Goal: Check status: Check status

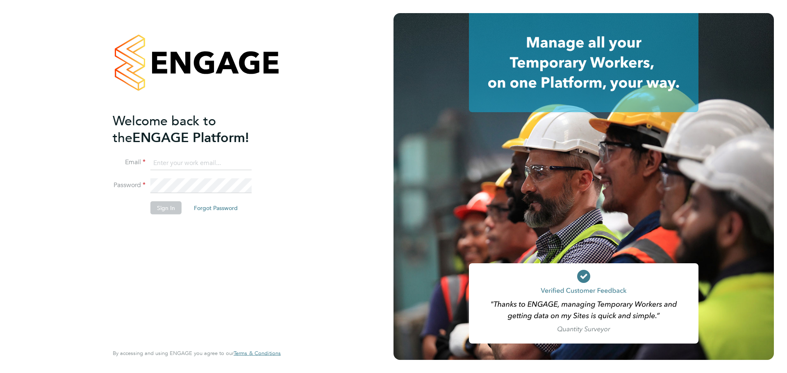
type input "swebb@spheresolutions.co.uk"
click at [168, 213] on button "Sign In" at bounding box center [165, 207] width 31 height 13
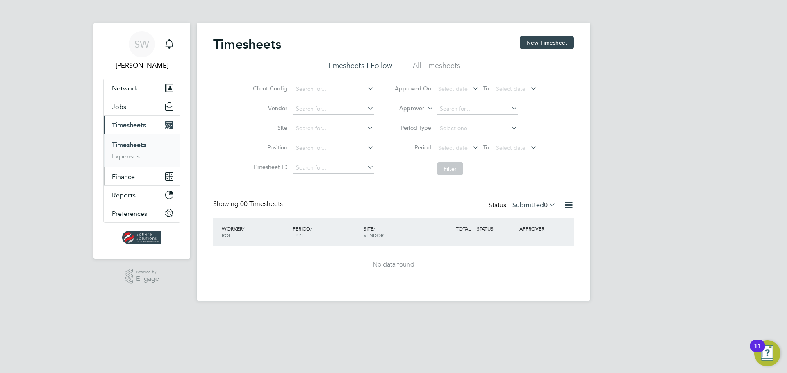
click at [126, 174] on span "Finance" at bounding box center [123, 177] width 23 height 8
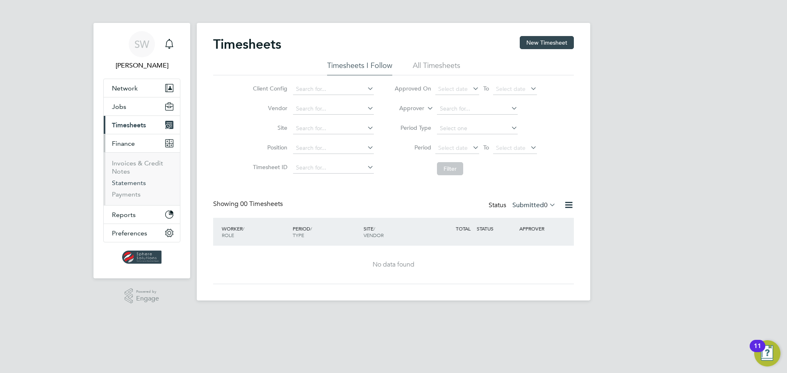
click at [123, 184] on link "Statements" at bounding box center [129, 183] width 34 height 8
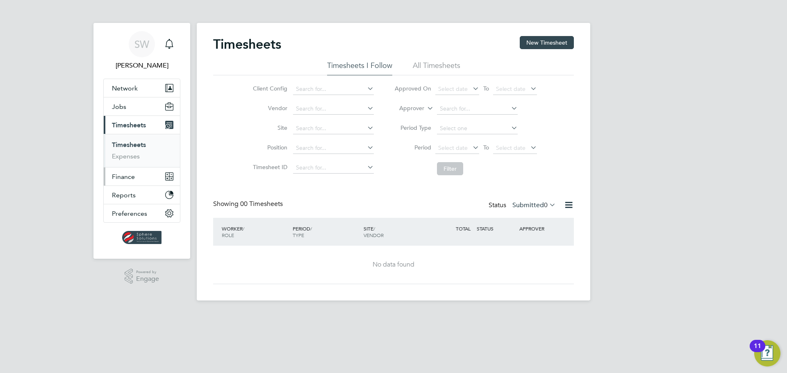
click at [125, 178] on span "Finance" at bounding box center [123, 177] width 23 height 8
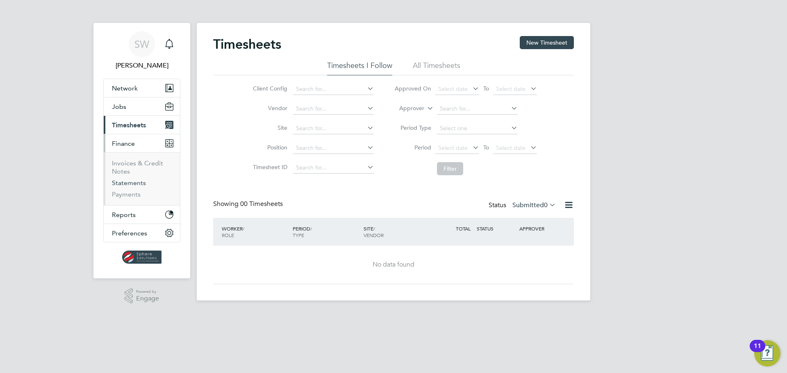
click at [125, 181] on link "Statements" at bounding box center [129, 183] width 34 height 8
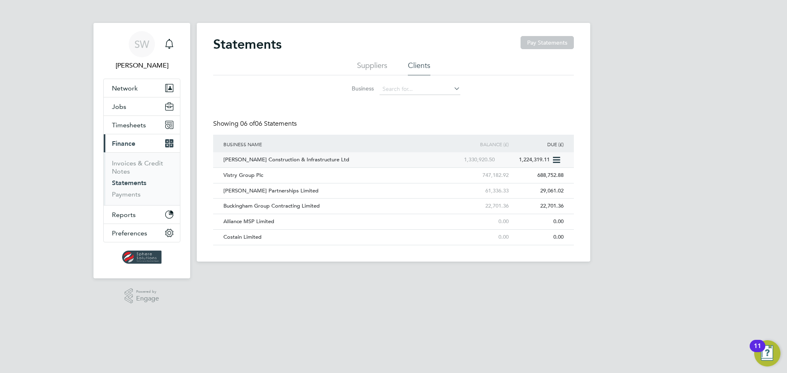
click at [272, 159] on div "[PERSON_NAME] Construction & Infrastructure Ltd" at bounding box center [331, 159] width 220 height 15
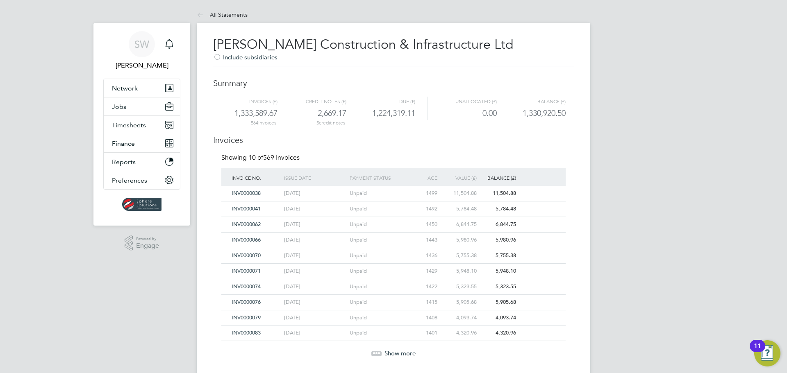
click at [400, 350] on span "Show more" at bounding box center [399, 353] width 31 height 8
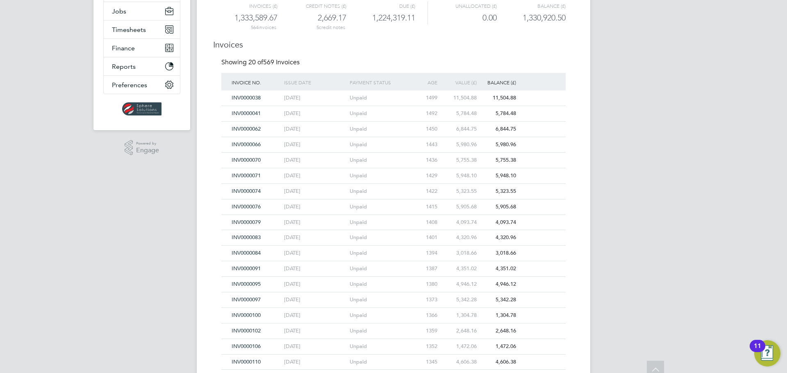
scroll to position [164, 0]
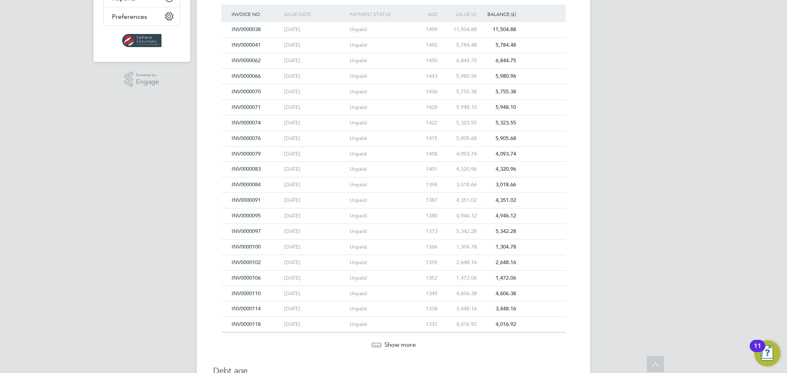
click at [400, 343] on span "Show more" at bounding box center [399, 345] width 31 height 8
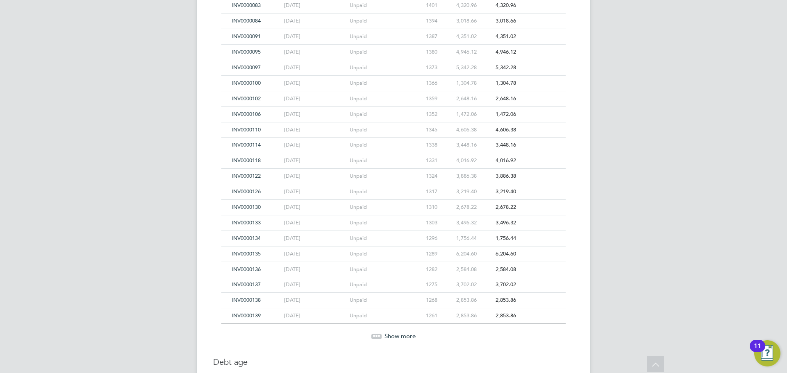
click at [400, 336] on span "Show more" at bounding box center [399, 336] width 31 height 8
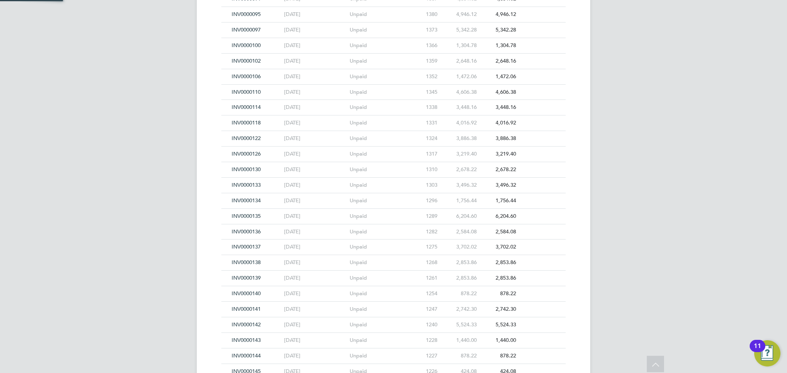
scroll to position [492, 0]
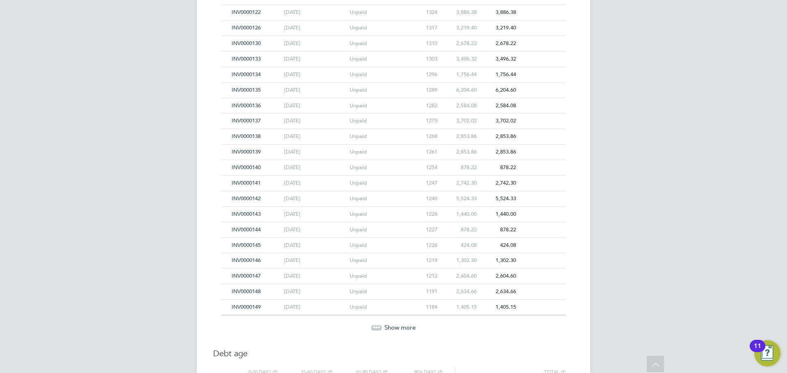
click at [401, 329] on span "Show more" at bounding box center [399, 328] width 31 height 8
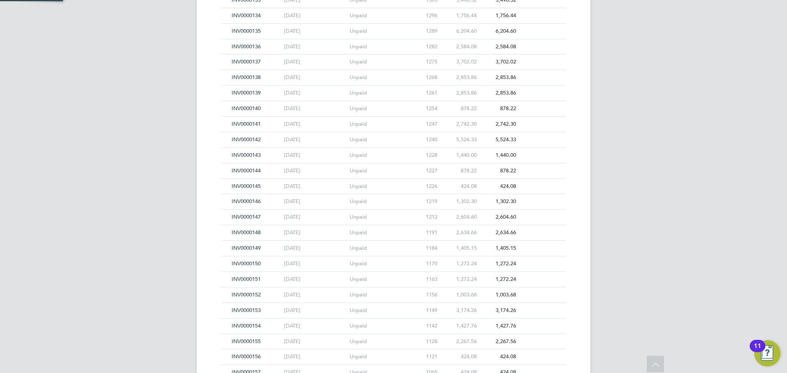
scroll to position [656, 0]
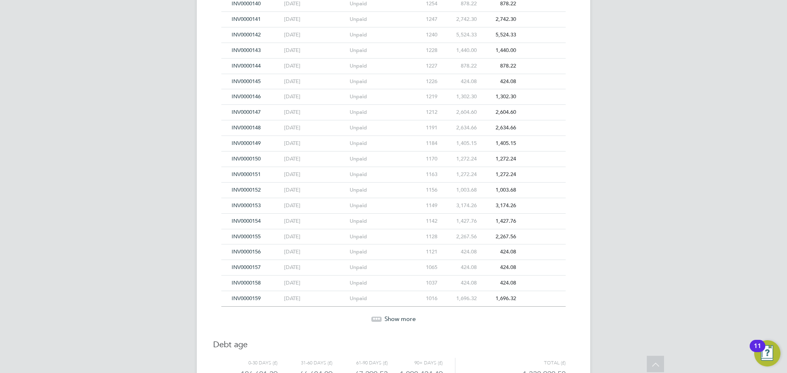
click at [402, 318] on span "Show more" at bounding box center [399, 319] width 31 height 8
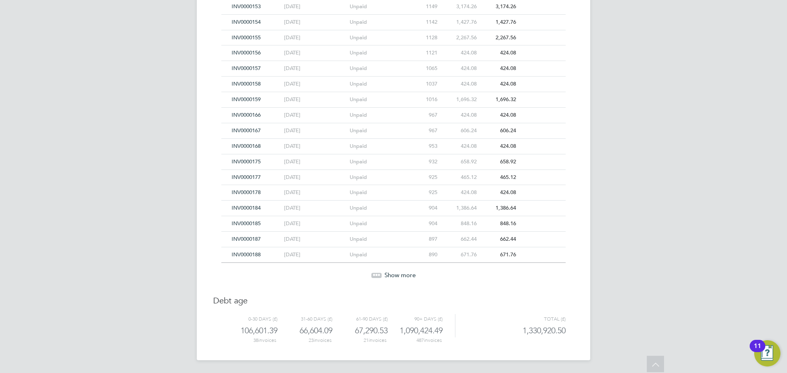
click at [404, 274] on span "Show more" at bounding box center [399, 275] width 31 height 8
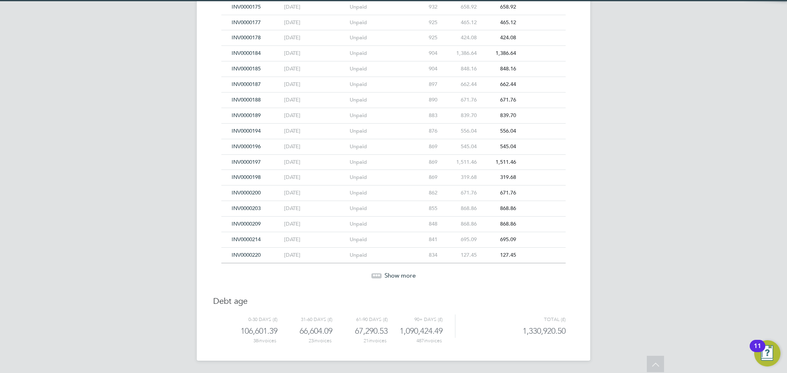
scroll to position [1010, 0]
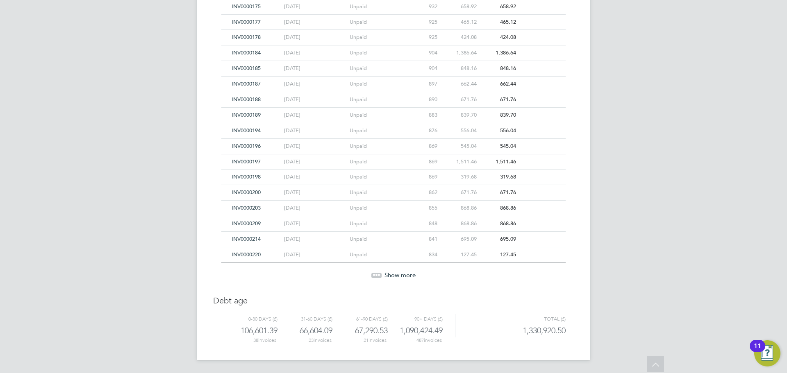
click at [404, 274] on span "Show more" at bounding box center [399, 275] width 31 height 8
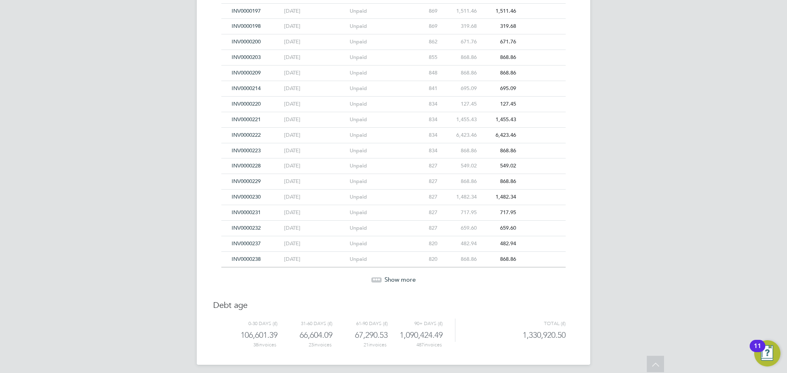
scroll to position [1165, 0]
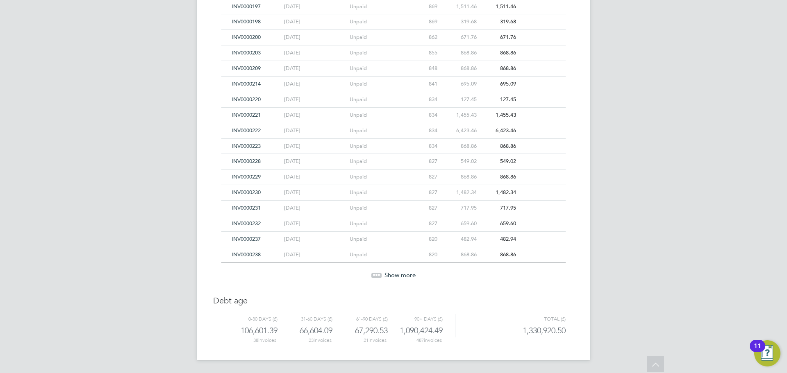
click at [404, 274] on span "Show more" at bounding box center [399, 275] width 31 height 8
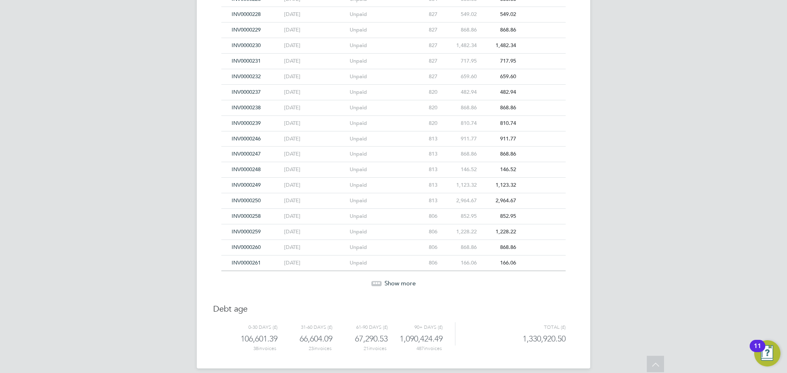
scroll to position [1320, 0]
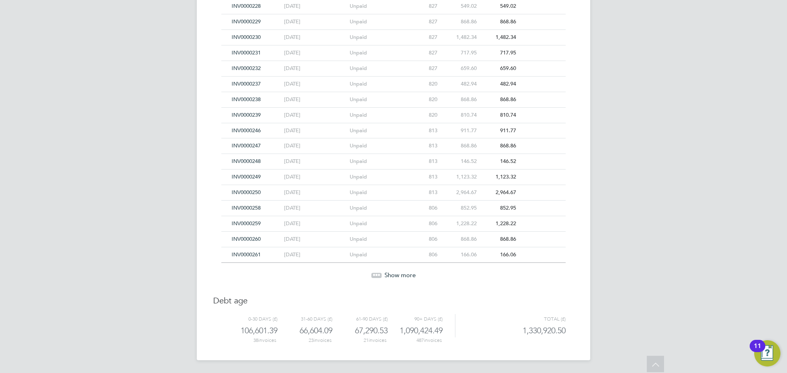
click at [404, 274] on span "Show more" at bounding box center [399, 275] width 31 height 8
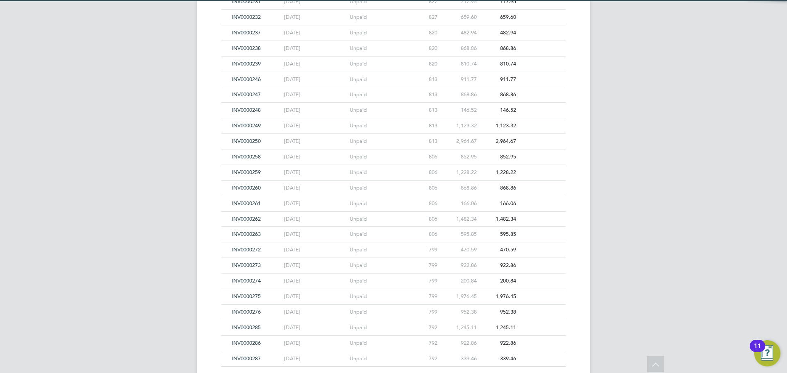
scroll to position [1476, 0]
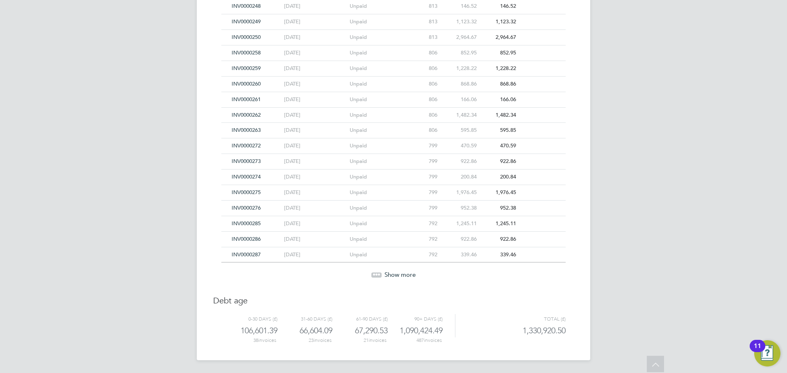
click at [404, 274] on span "Show more" at bounding box center [399, 275] width 31 height 8
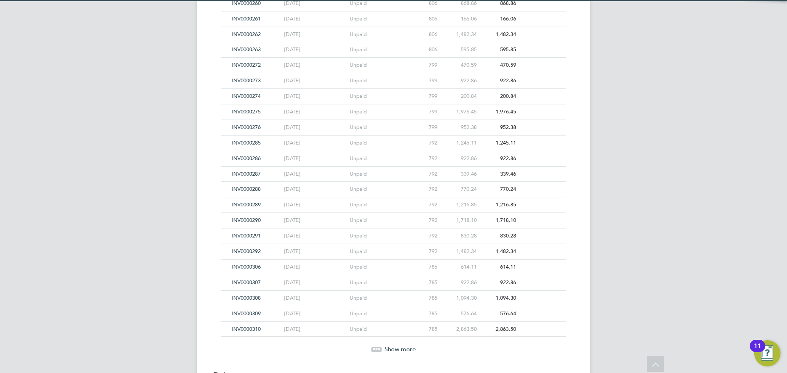
scroll to position [1558, 0]
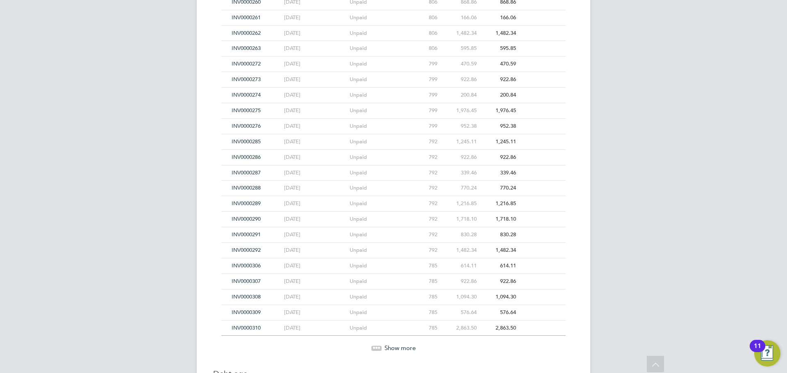
click at [411, 347] on span "Show more" at bounding box center [399, 348] width 31 height 8
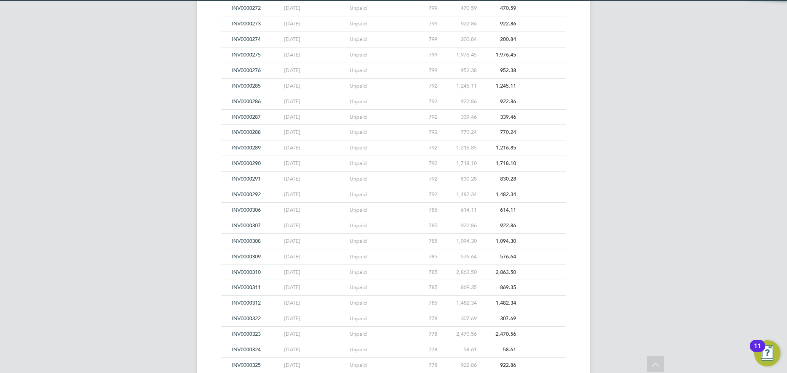
scroll to position [1763, 0]
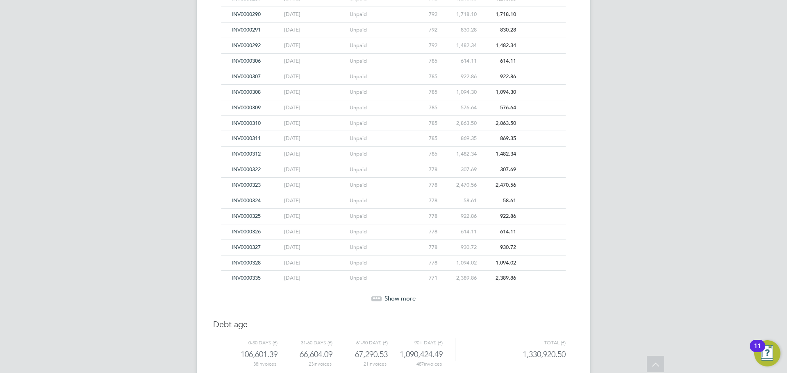
click at [408, 300] on span "Show more" at bounding box center [399, 299] width 31 height 8
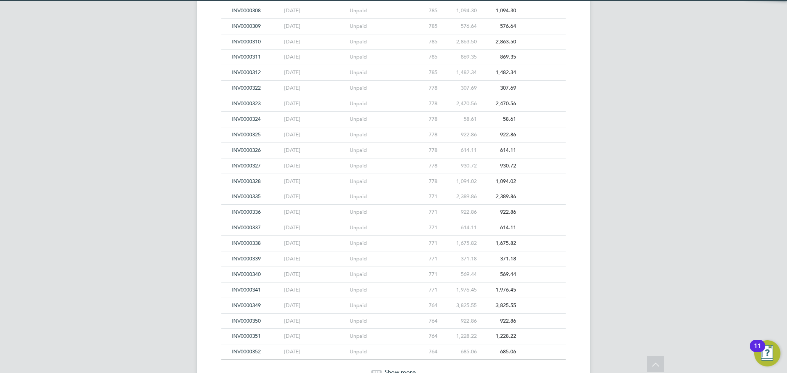
scroll to position [1941, 0]
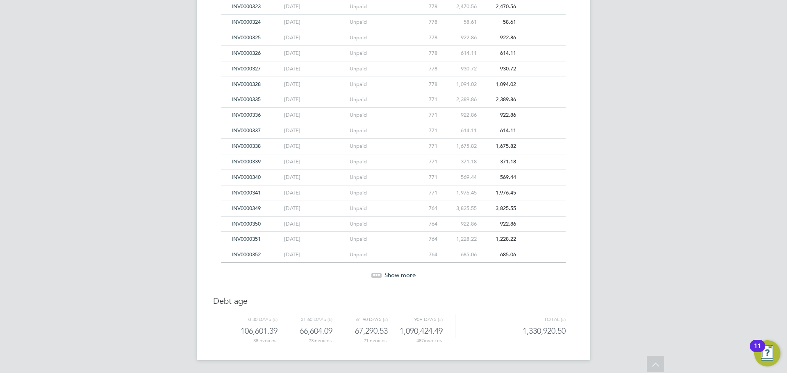
click at [400, 274] on span "Show more" at bounding box center [399, 275] width 31 height 8
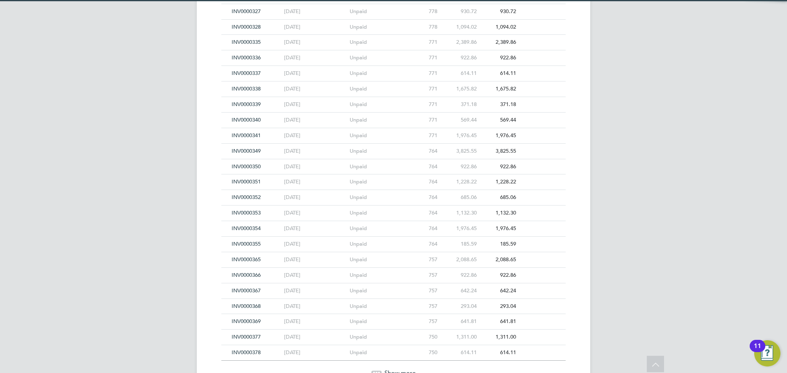
scroll to position [2096, 0]
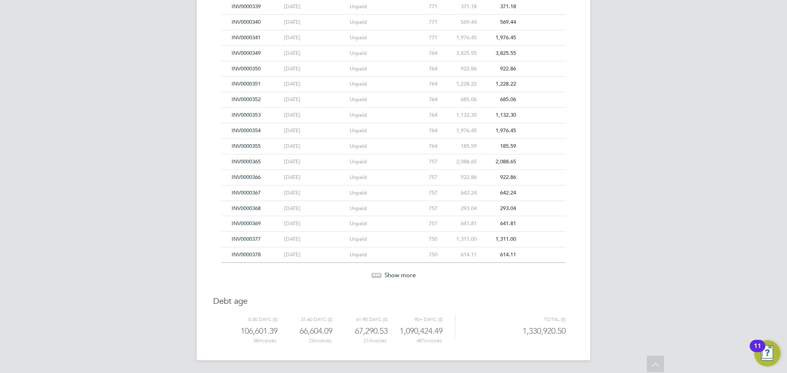
click at [400, 274] on span "Show more" at bounding box center [399, 275] width 31 height 8
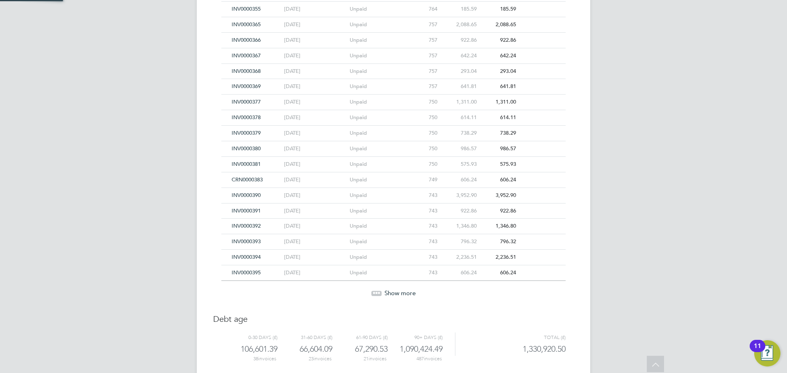
scroll to position [2252, 0]
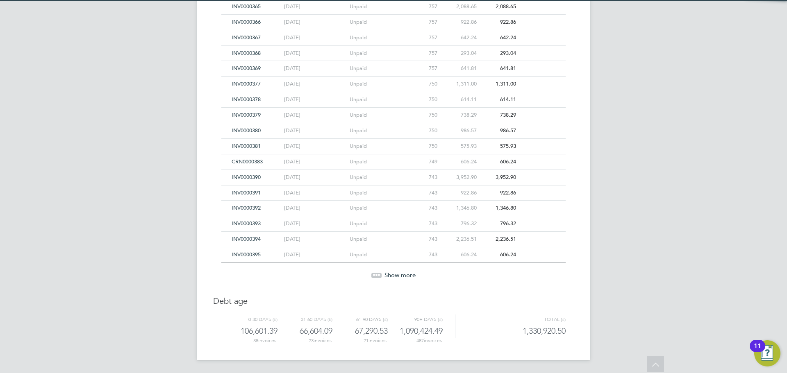
click at [400, 274] on span "Show more" at bounding box center [399, 275] width 31 height 8
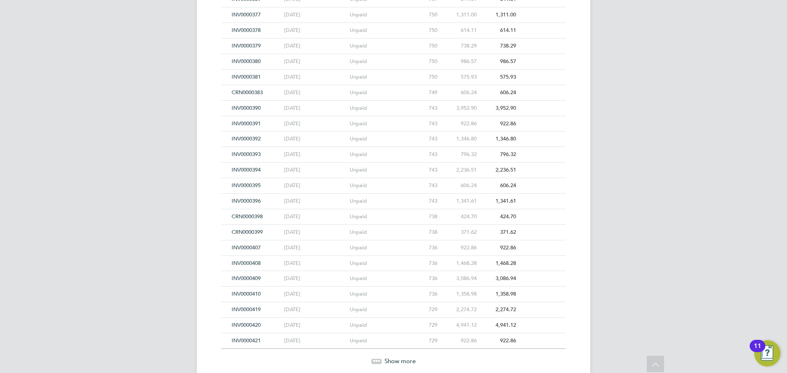
scroll to position [2407, 0]
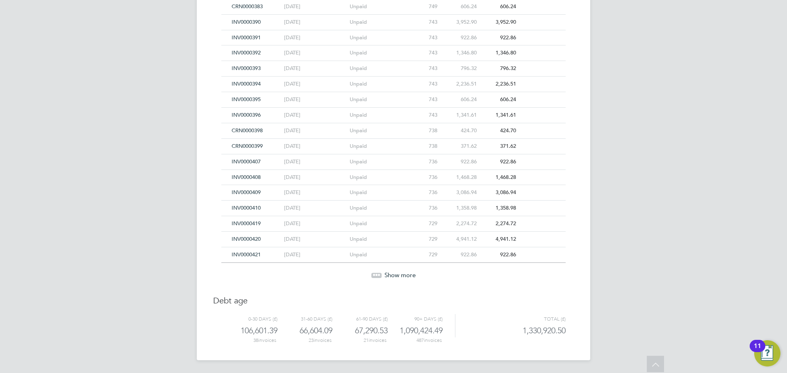
click at [400, 274] on span "Show more" at bounding box center [399, 275] width 31 height 8
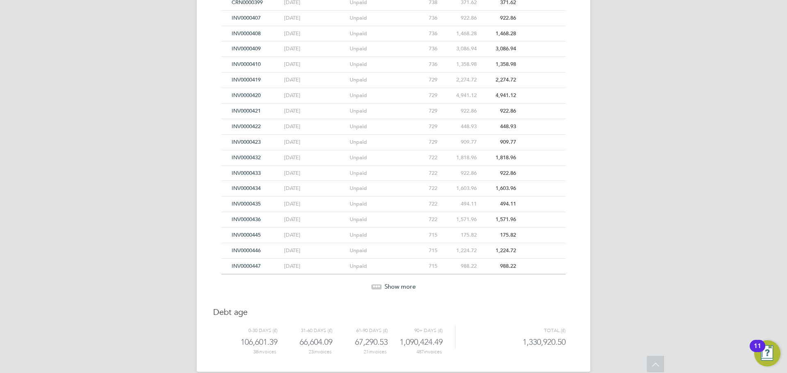
scroll to position [2562, 0]
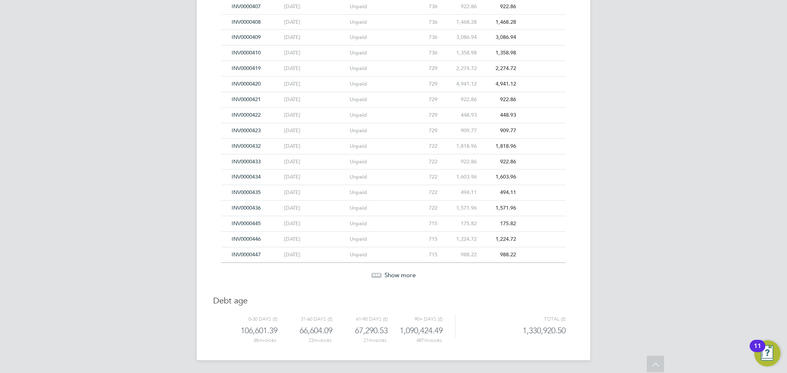
click at [400, 274] on span "Show more" at bounding box center [399, 275] width 31 height 8
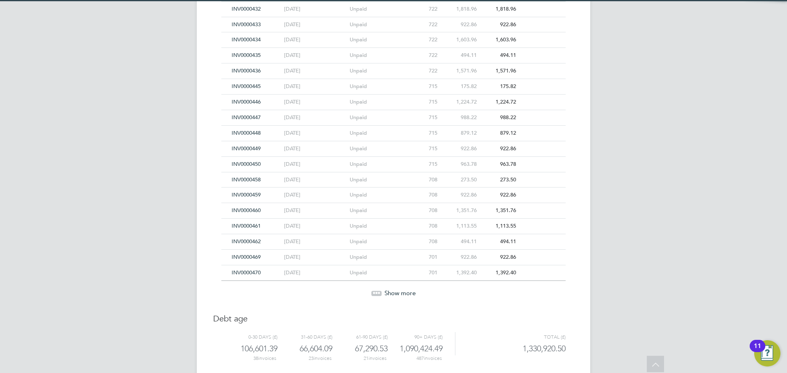
scroll to position [2718, 0]
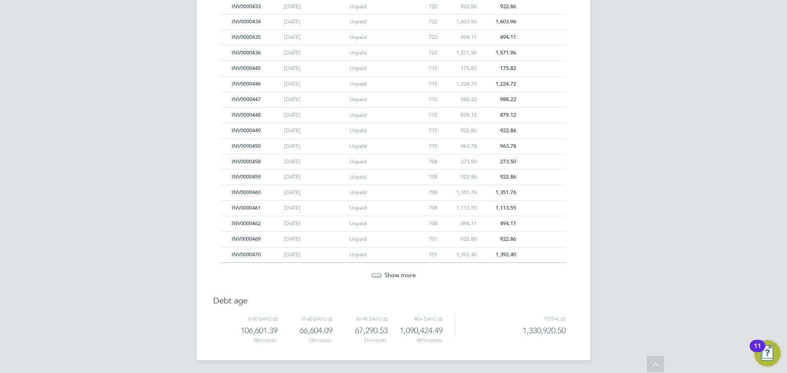
click at [397, 273] on span "Show more" at bounding box center [399, 275] width 31 height 8
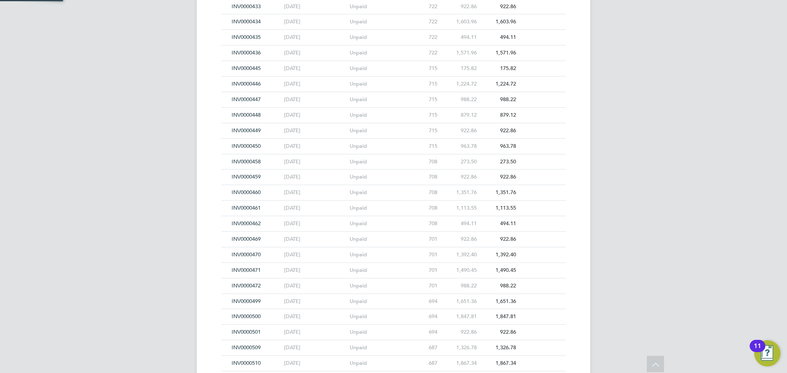
scroll to position [2873, 0]
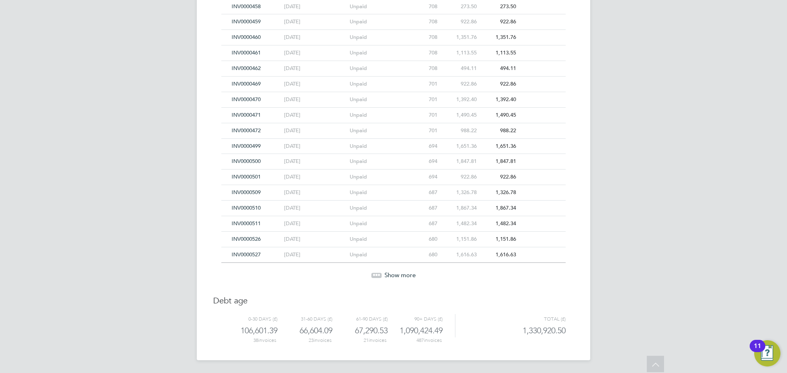
click at [397, 273] on span "Show more" at bounding box center [399, 275] width 31 height 8
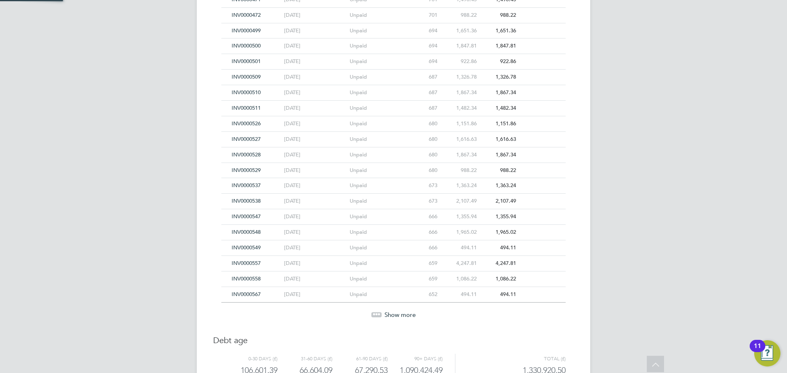
scroll to position [3028, 0]
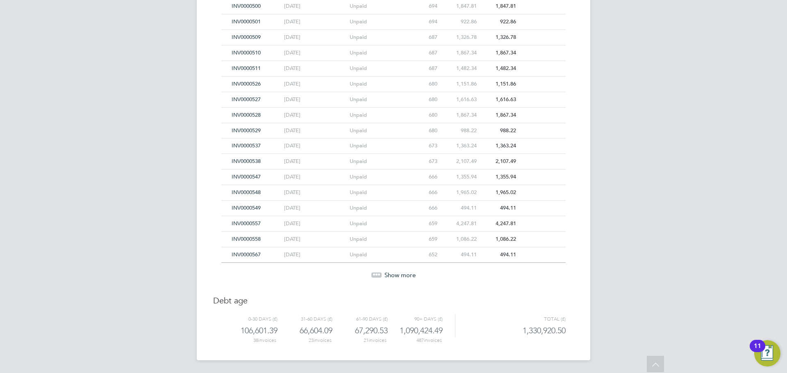
click at [397, 272] on span "Show more" at bounding box center [399, 275] width 31 height 8
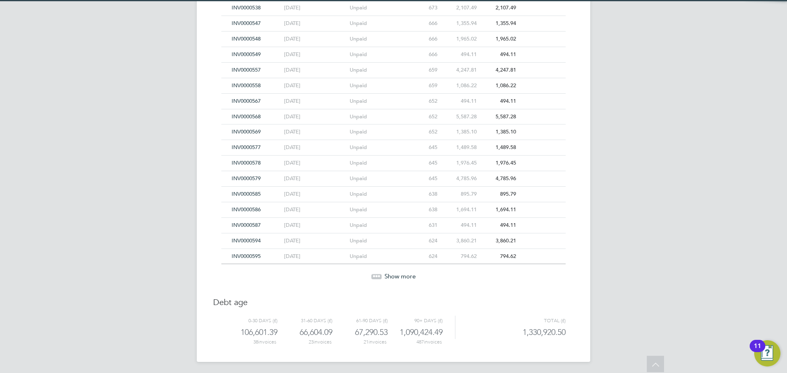
scroll to position [3183, 0]
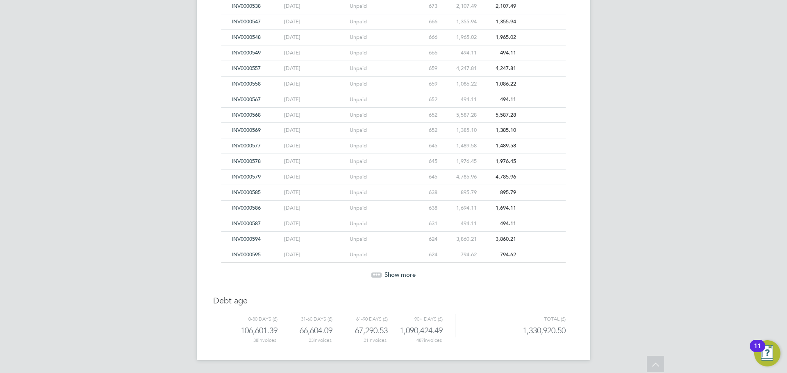
click at [389, 275] on span "Show more" at bounding box center [399, 275] width 31 height 8
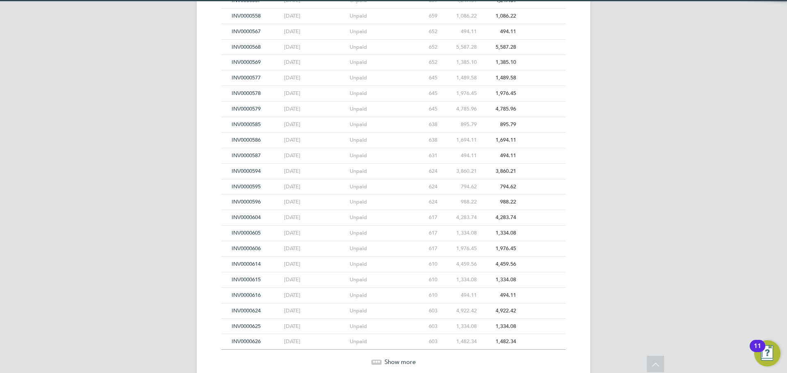
scroll to position [3338, 0]
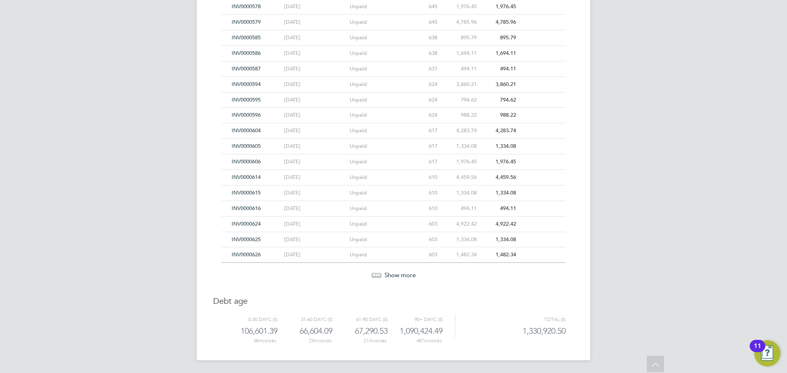
click at [388, 275] on span "Show more" at bounding box center [399, 275] width 31 height 8
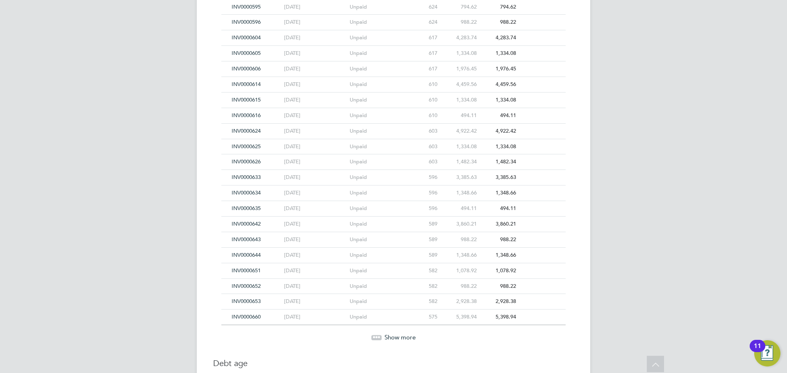
scroll to position [3461, 0]
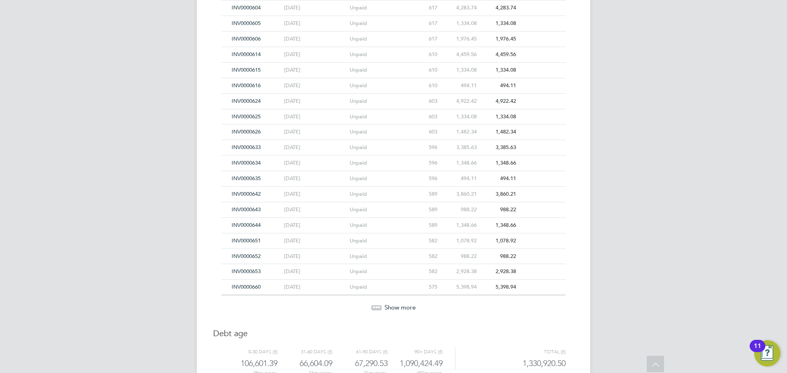
click at [392, 310] on span "Show more" at bounding box center [399, 308] width 31 height 8
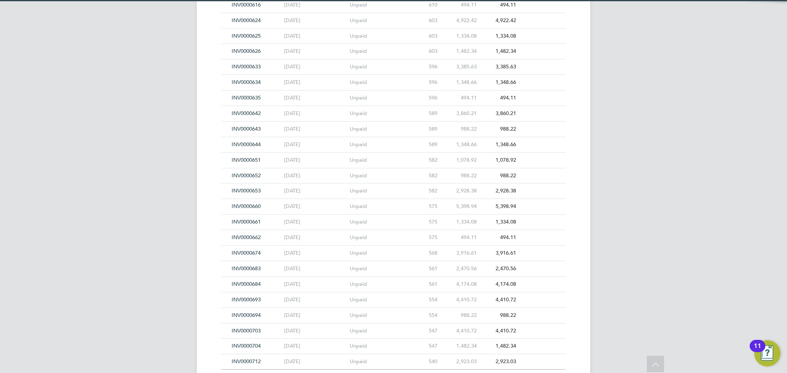
scroll to position [3625, 0]
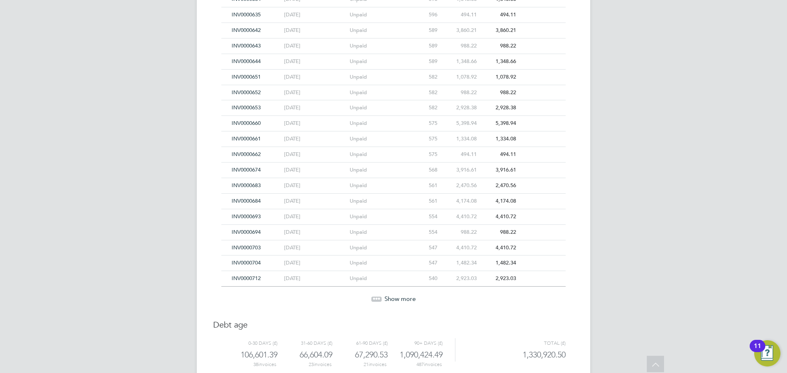
click at [392, 298] on span "Show more" at bounding box center [399, 299] width 31 height 8
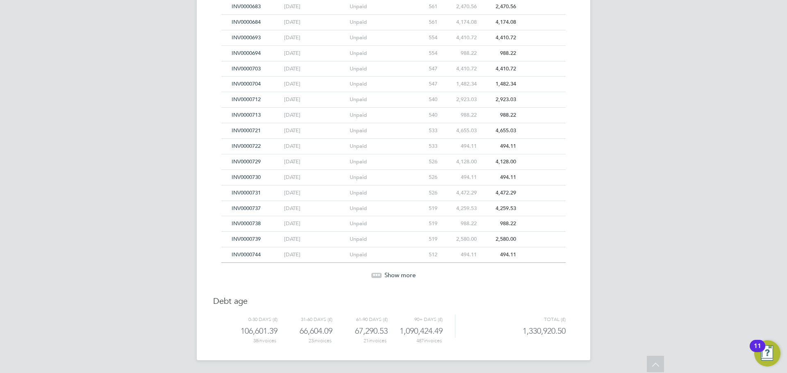
click at [395, 277] on span "Show more" at bounding box center [399, 275] width 31 height 8
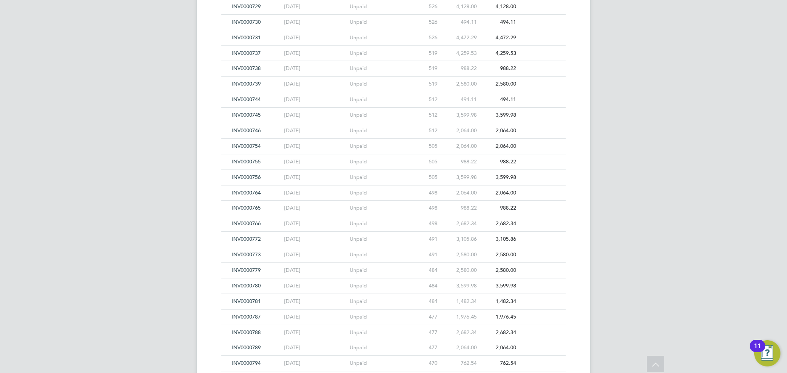
scroll to position [4115, 0]
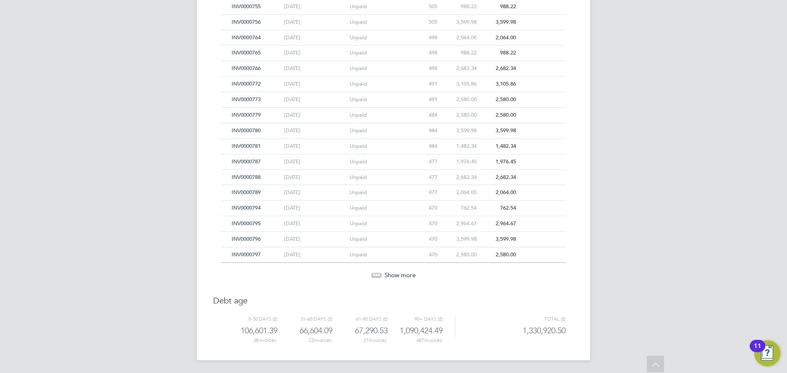
click at [395, 274] on span "Show more" at bounding box center [399, 275] width 31 height 8
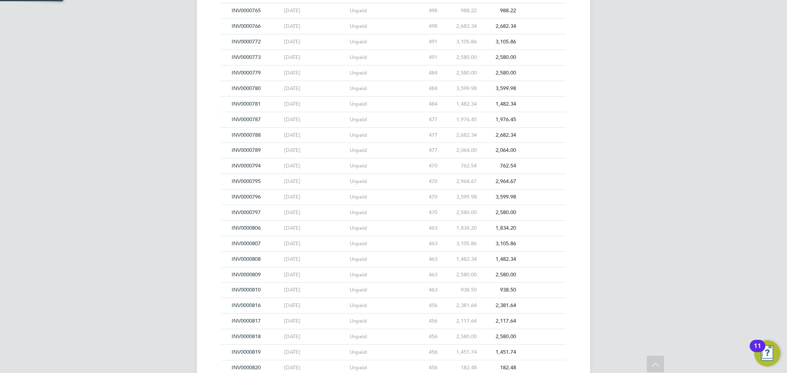
scroll to position [4270, 0]
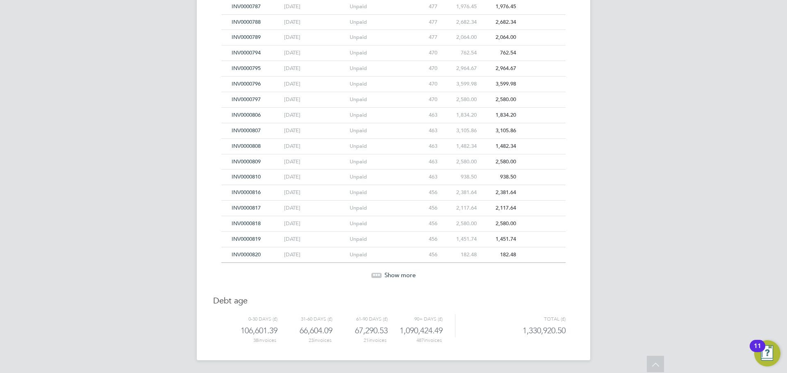
click at [395, 274] on span "Show more" at bounding box center [399, 275] width 31 height 8
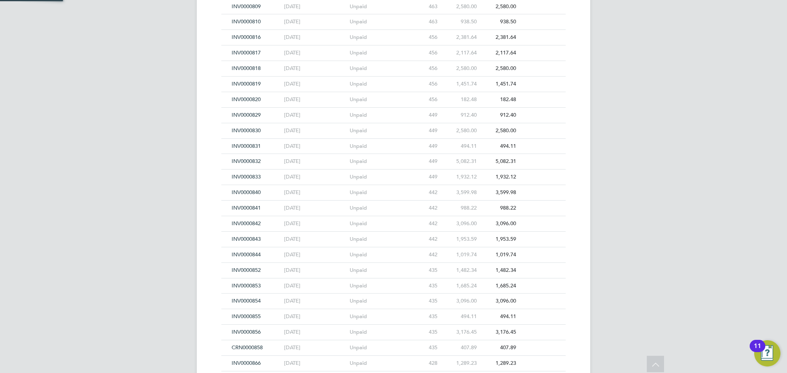
scroll to position [4580, 0]
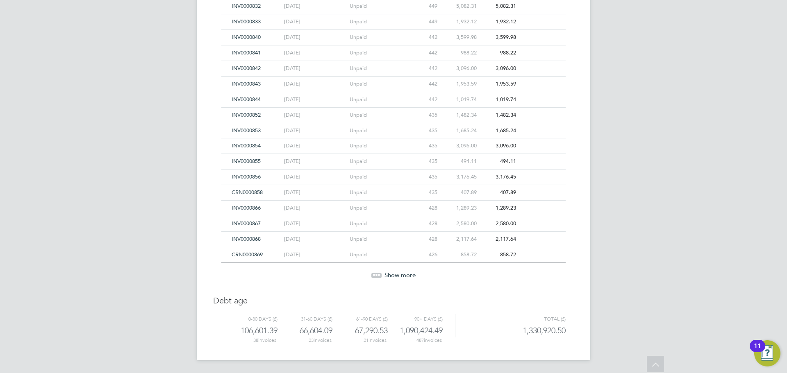
click at [395, 274] on span "Show more" at bounding box center [399, 275] width 31 height 8
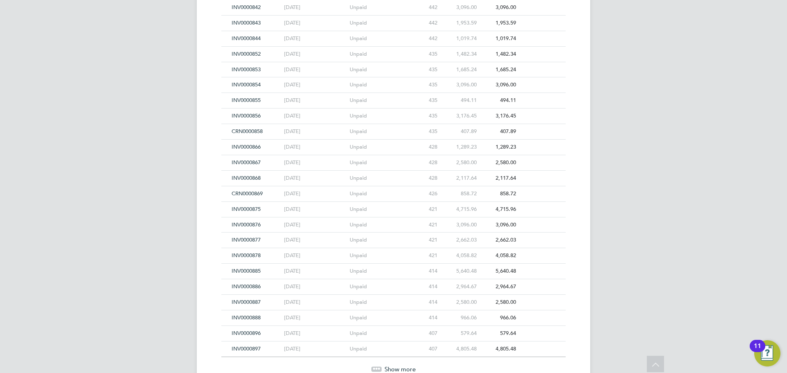
scroll to position [4736, 0]
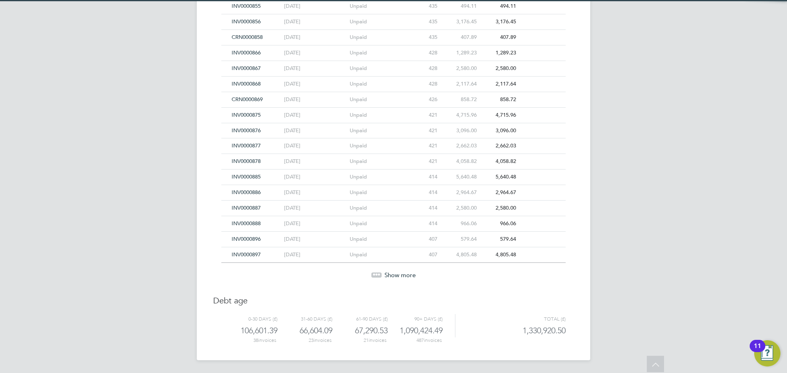
click at [395, 274] on span "Show more" at bounding box center [399, 275] width 31 height 8
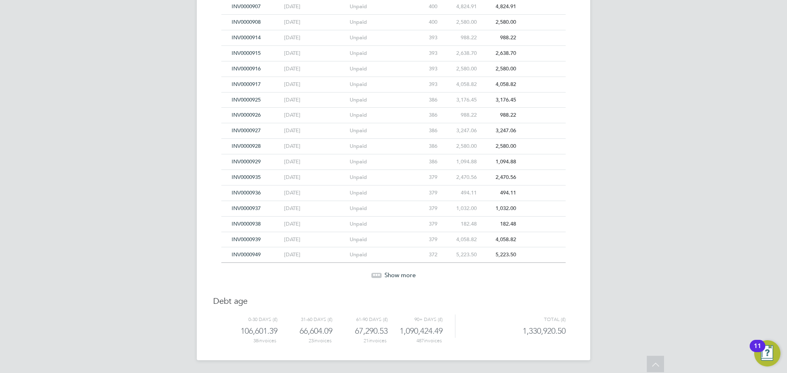
click at [395, 274] on span "Show more" at bounding box center [399, 275] width 31 height 8
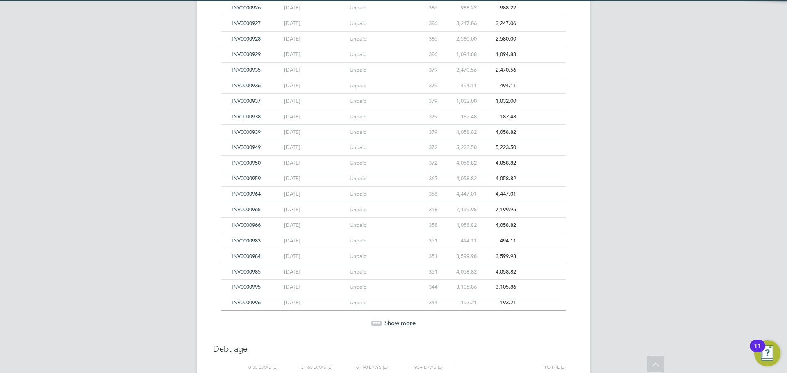
scroll to position [5201, 0]
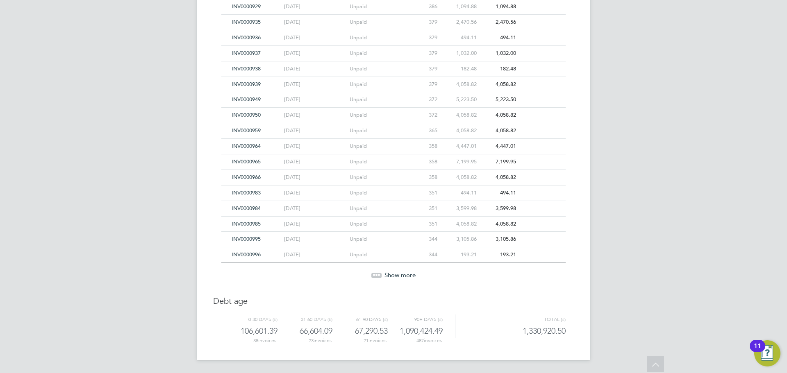
click at [395, 274] on span "Show more" at bounding box center [399, 275] width 31 height 8
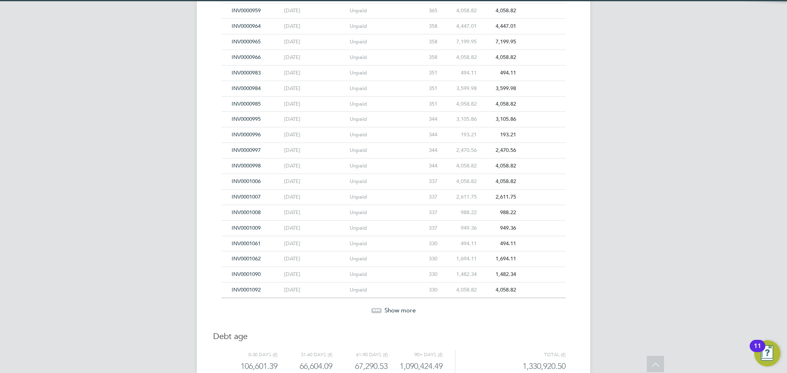
scroll to position [5356, 0]
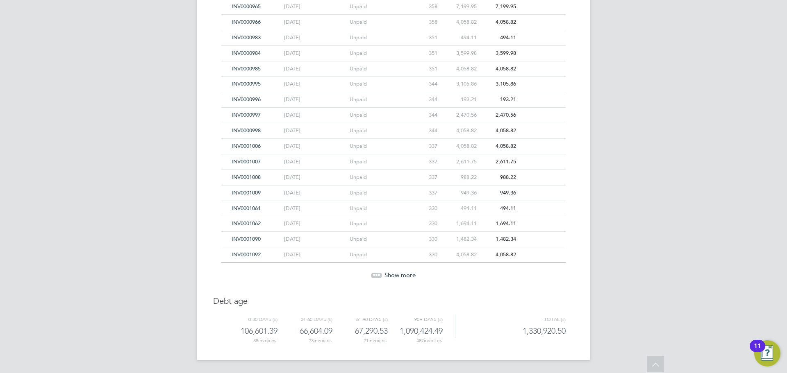
click at [395, 274] on span "Show more" at bounding box center [399, 275] width 31 height 8
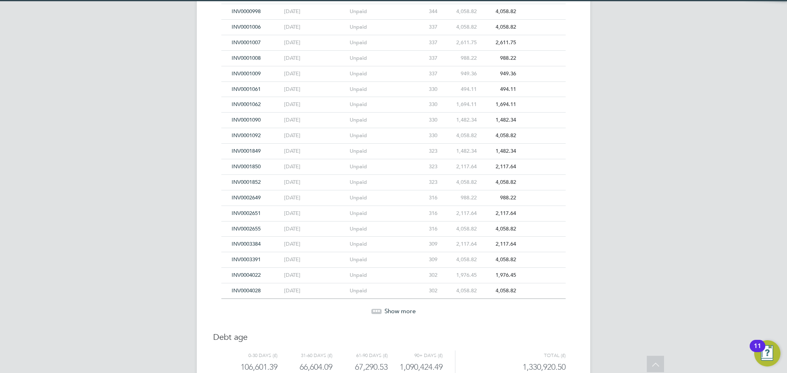
scroll to position [5479, 0]
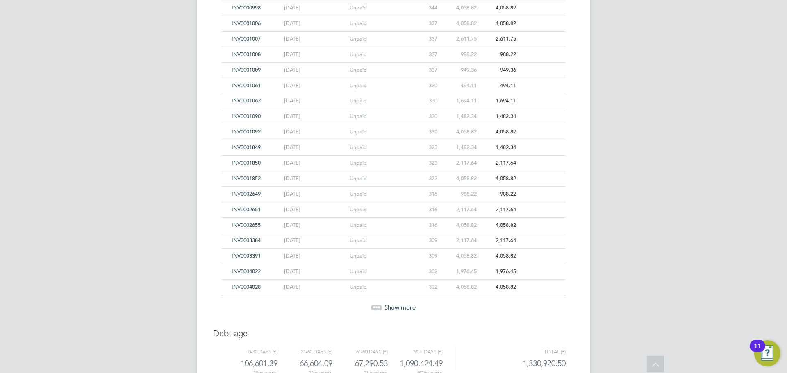
click at [399, 306] on span "Show more" at bounding box center [399, 308] width 31 height 8
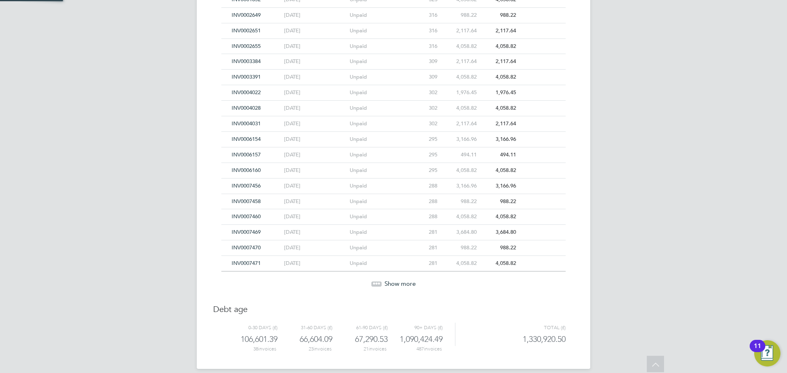
scroll to position [5667, 0]
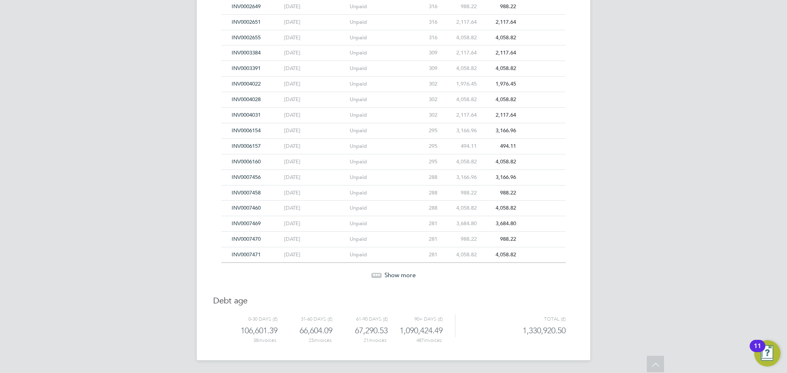
click at [403, 276] on span "Show more" at bounding box center [399, 275] width 31 height 8
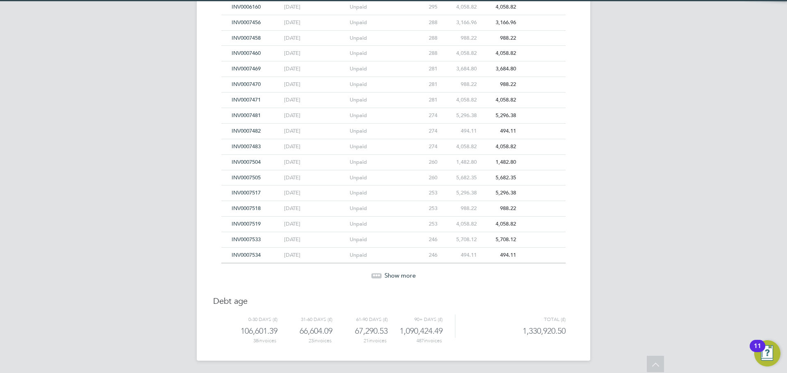
scroll to position [5822, 0]
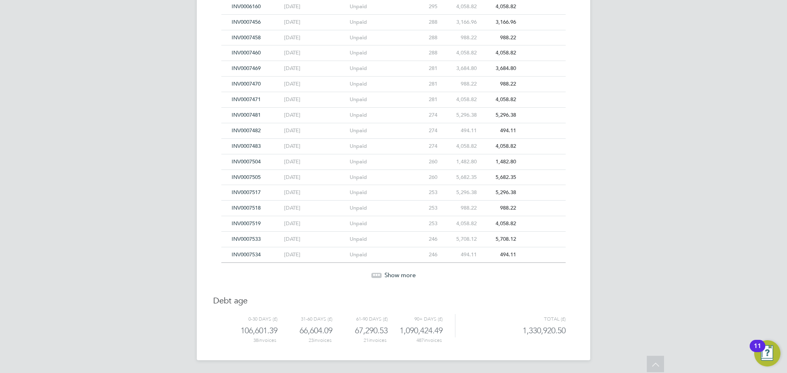
click at [403, 276] on span "Show more" at bounding box center [399, 275] width 31 height 8
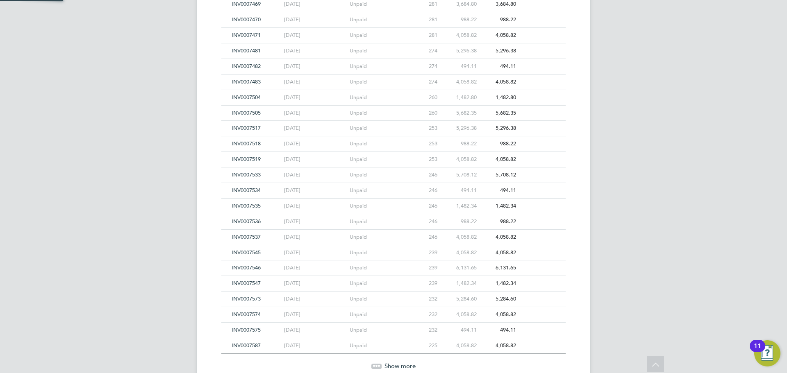
scroll to position [5977, 0]
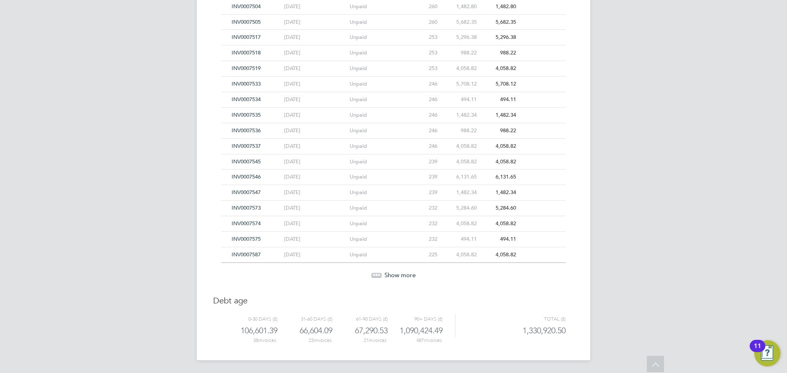
click at [403, 276] on span "Show more" at bounding box center [399, 275] width 31 height 8
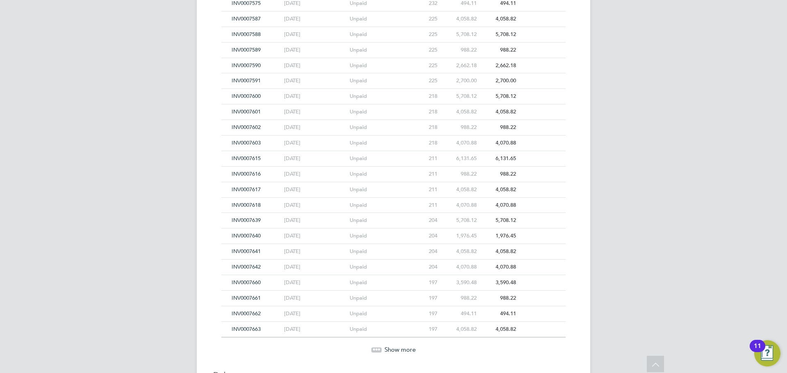
scroll to position [6288, 0]
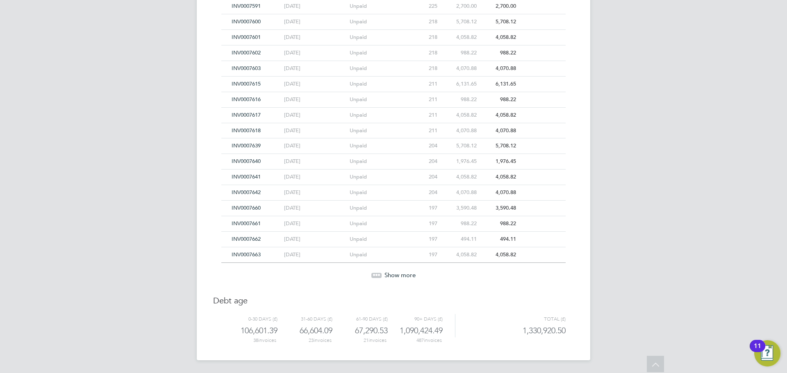
click at [403, 275] on span "Show more" at bounding box center [399, 275] width 31 height 8
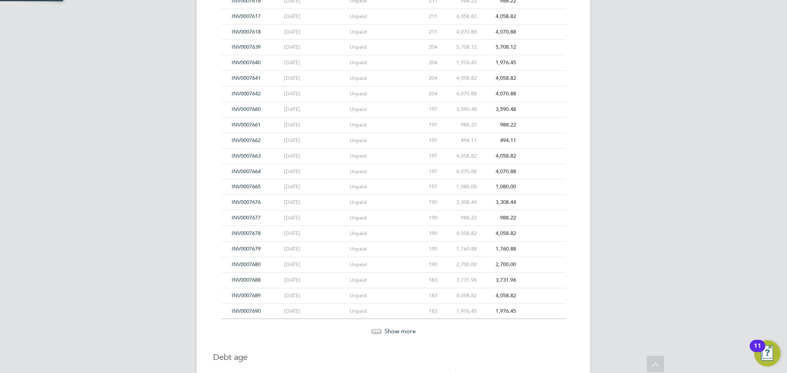
scroll to position [6443, 0]
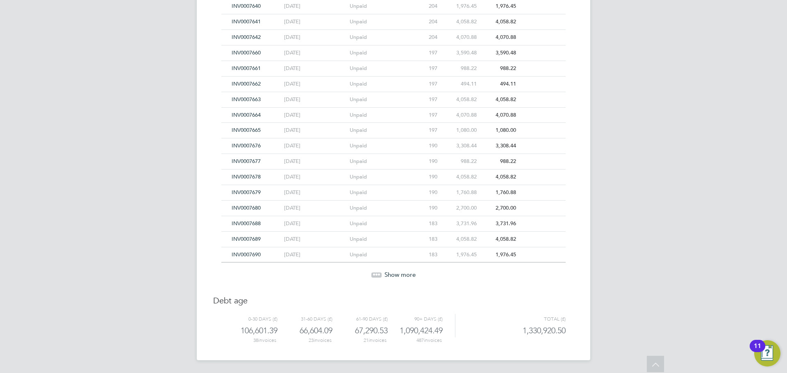
click at [403, 274] on span "Show more" at bounding box center [399, 275] width 31 height 8
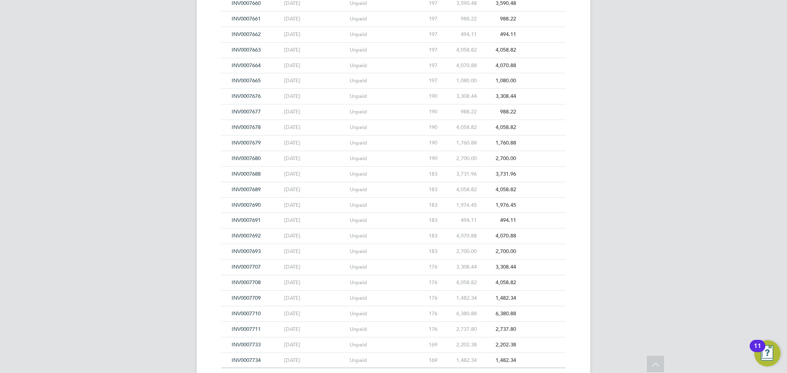
scroll to position [6598, 0]
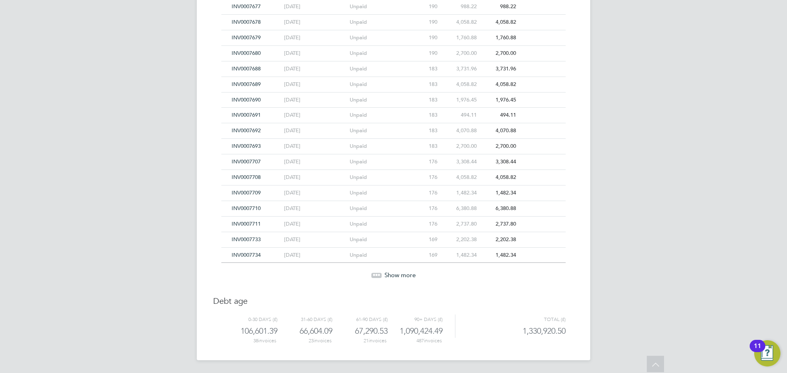
click at [403, 274] on span "Show more" at bounding box center [399, 275] width 31 height 8
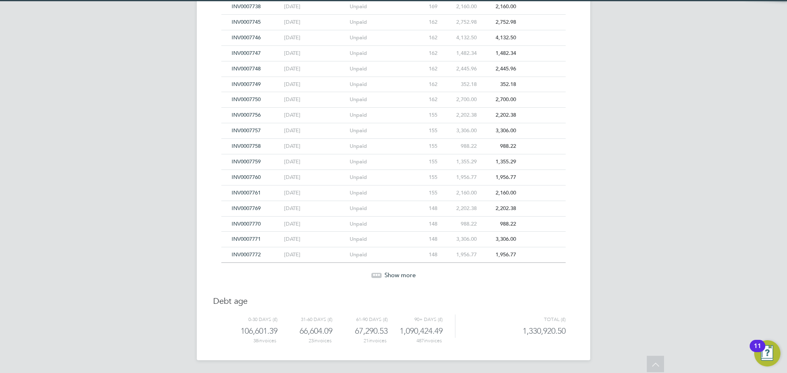
click at [403, 274] on span "Show more" at bounding box center [399, 275] width 31 height 8
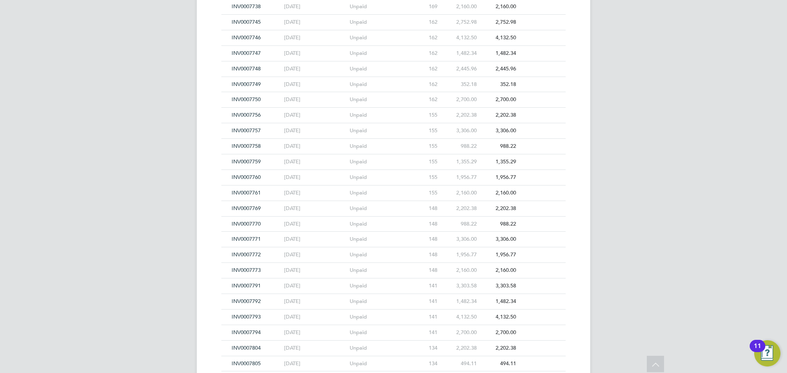
scroll to position [7064, 0]
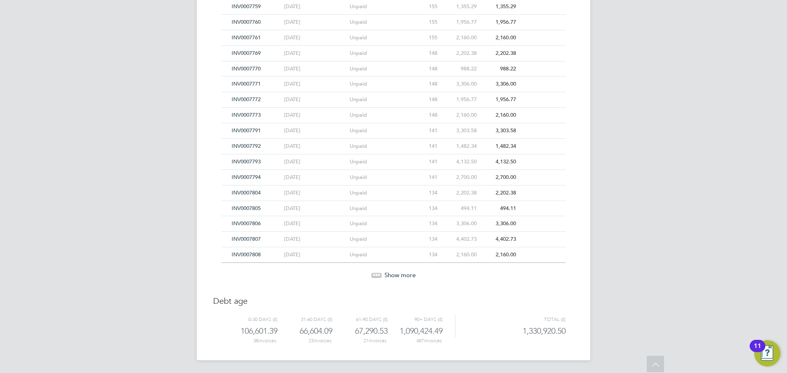
click at [403, 274] on span "Show more" at bounding box center [399, 275] width 31 height 8
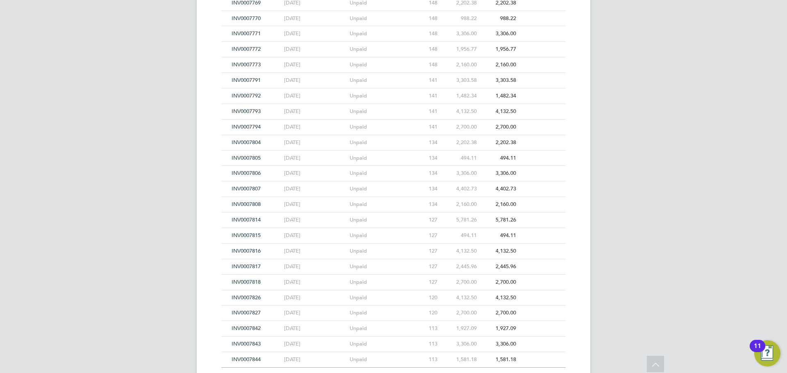
scroll to position [7219, 0]
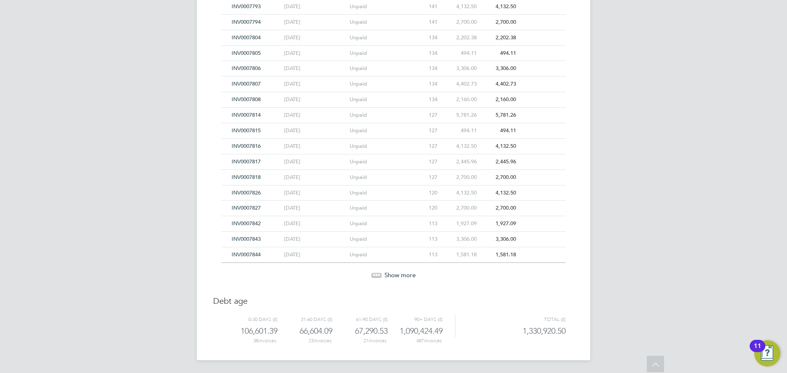
click at [403, 274] on span "Show more" at bounding box center [399, 275] width 31 height 8
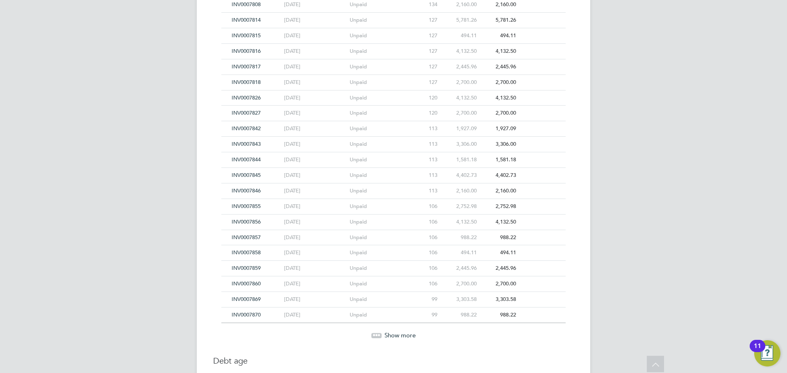
scroll to position [7375, 0]
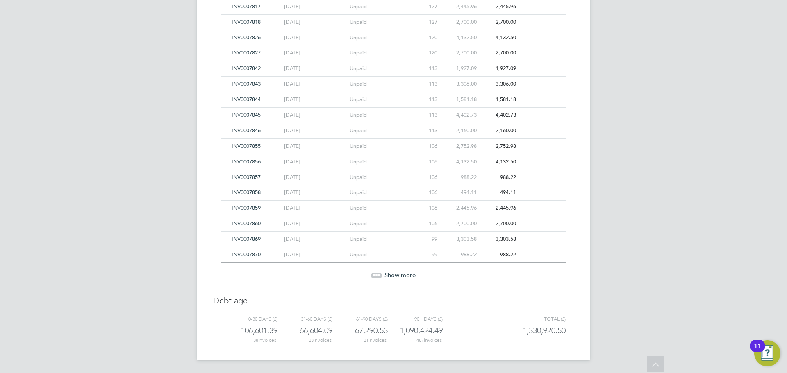
click at [403, 274] on span "Show more" at bounding box center [399, 275] width 31 height 8
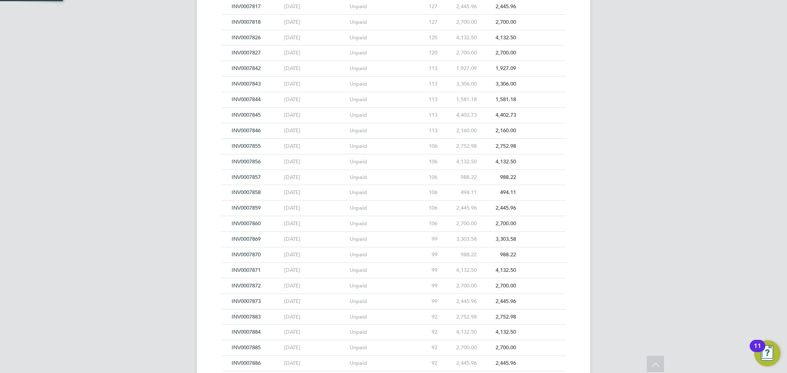
scroll to position [7530, 0]
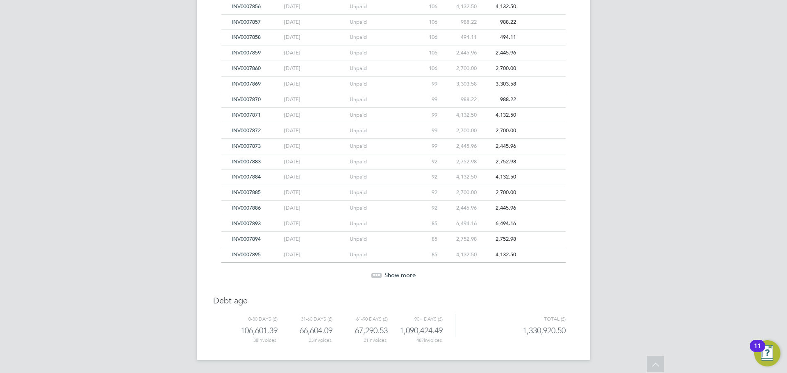
click at [403, 274] on span "Show more" at bounding box center [399, 275] width 31 height 8
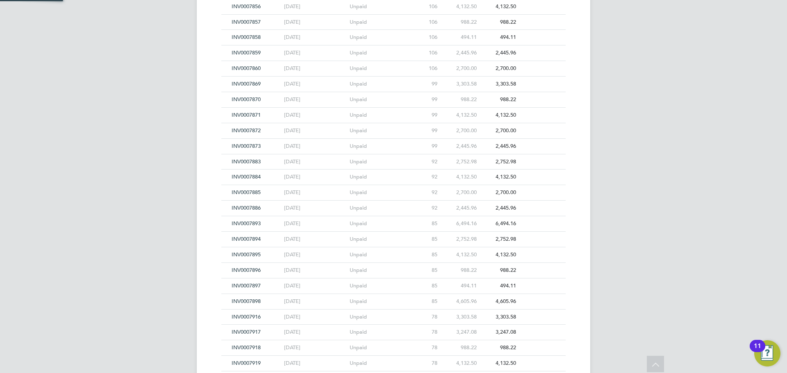
scroll to position [7685, 0]
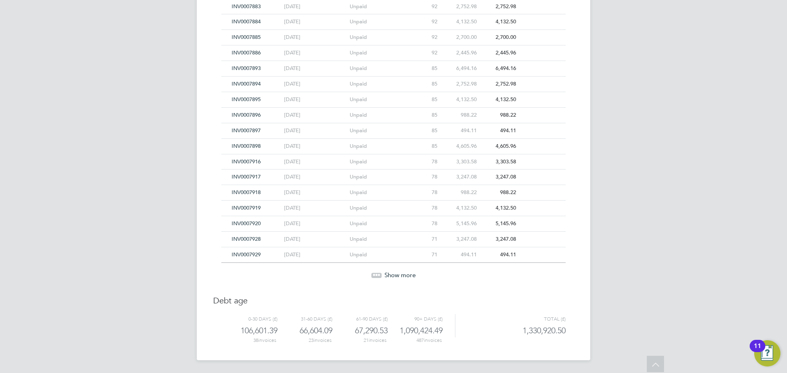
click at [403, 274] on span "Show more" at bounding box center [399, 275] width 31 height 8
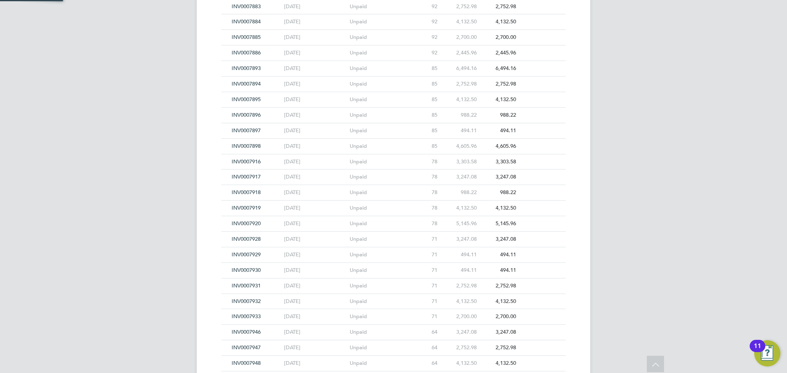
scroll to position [7840, 0]
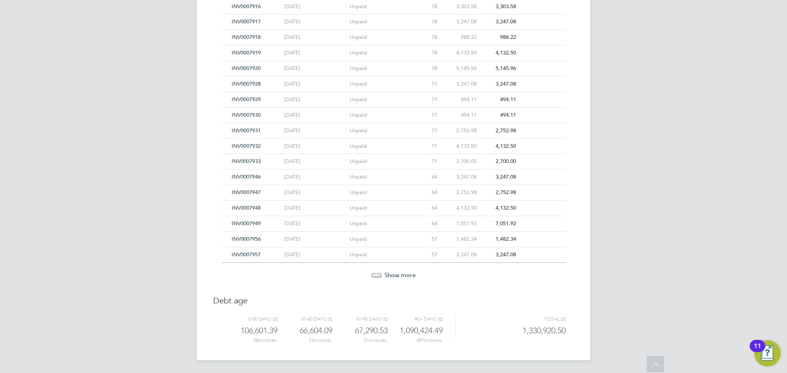
click at [403, 274] on span "Show more" at bounding box center [399, 275] width 31 height 8
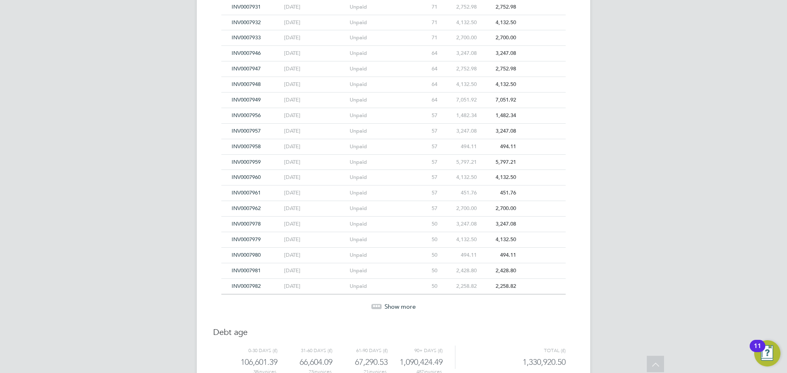
scroll to position [7996, 0]
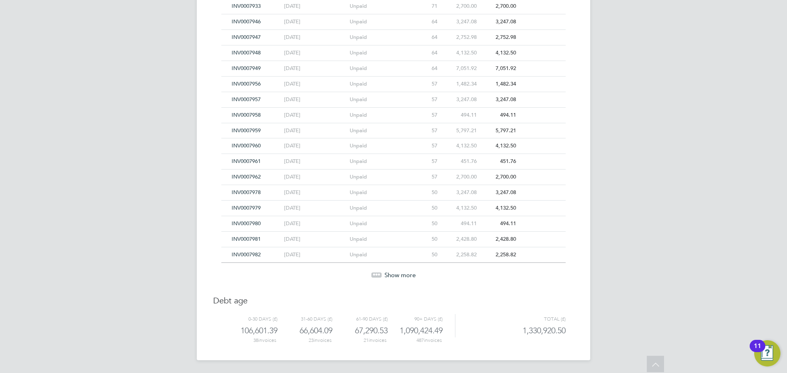
click at [403, 274] on span "Show more" at bounding box center [399, 275] width 31 height 8
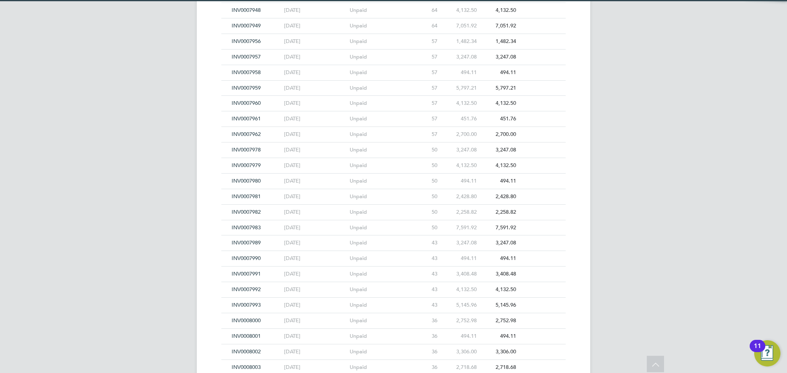
scroll to position [8151, 0]
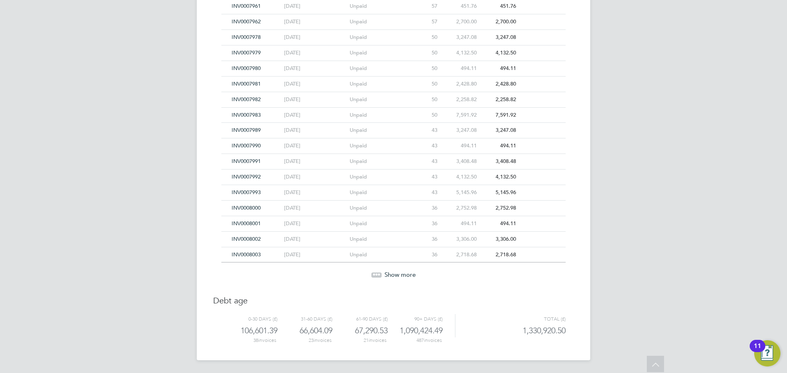
click at [403, 274] on span "Show more" at bounding box center [399, 275] width 31 height 8
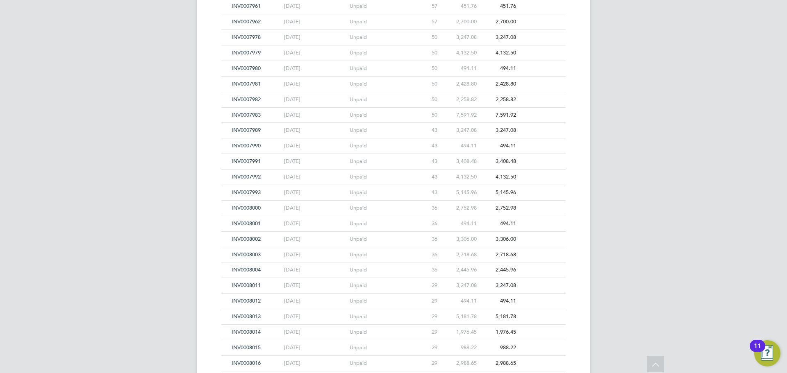
scroll to position [8306, 0]
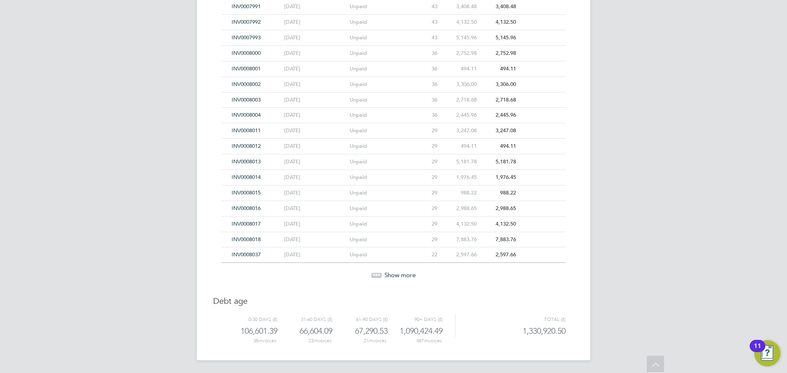
click at [403, 274] on span "Show more" at bounding box center [399, 275] width 31 height 8
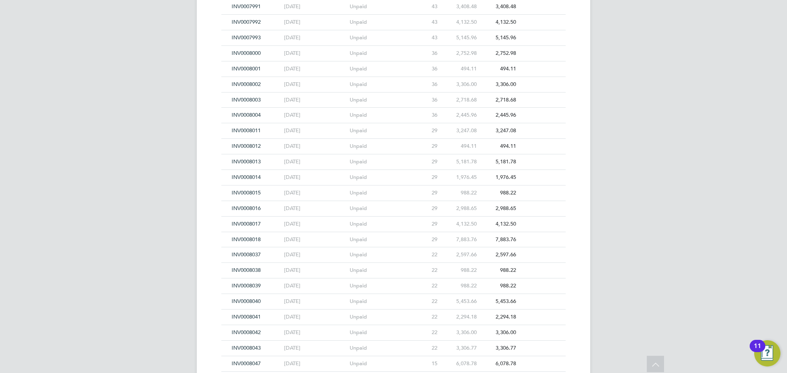
click at [243, 349] on span "INV0008043" at bounding box center [245, 348] width 29 height 7
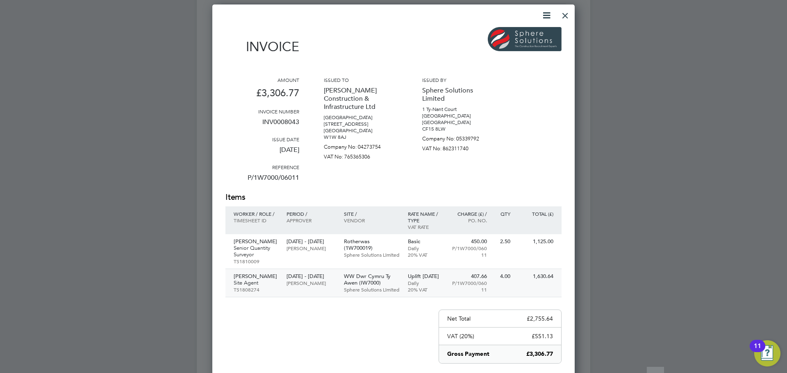
scroll to position [8347, 0]
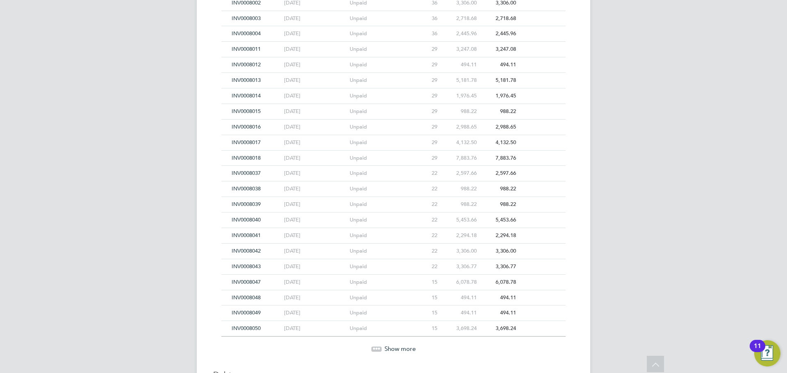
scroll to position [8388, 0]
drag, startPoint x: 394, startPoint y: 345, endPoint x: 394, endPoint y: 341, distance: 4.1
click at [395, 345] on span "Show more" at bounding box center [399, 349] width 31 height 8
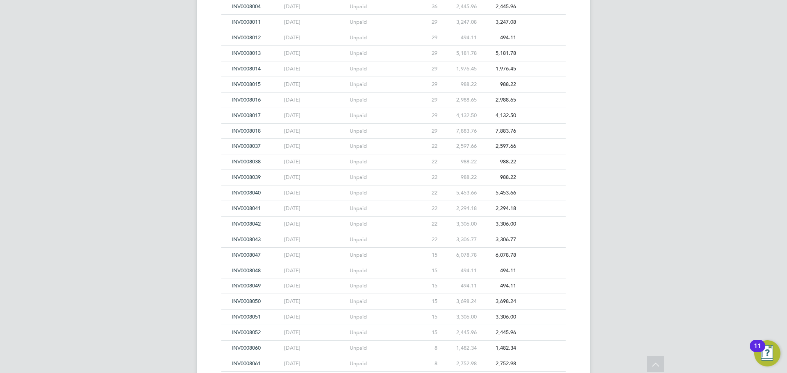
scroll to position [8429, 0]
click at [248, 317] on span "INV0008052" at bounding box center [245, 318] width 29 height 7
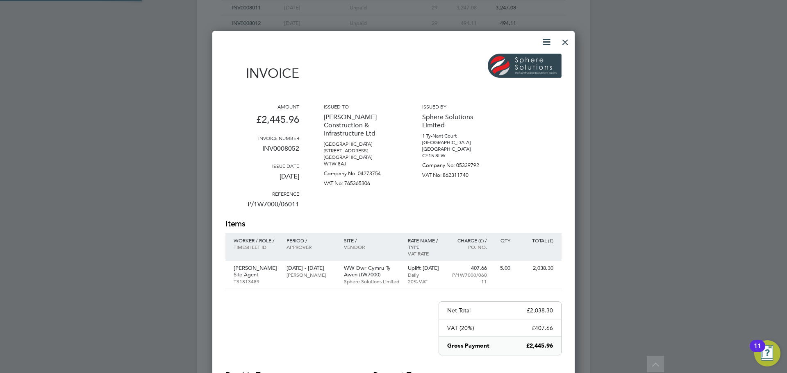
scroll to position [435, 363]
click at [563, 45] on div at bounding box center [565, 40] width 15 height 15
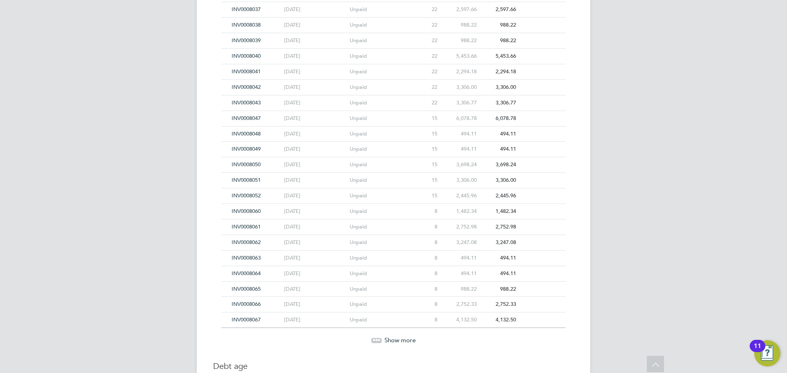
scroll to position [8552, 0]
click at [389, 337] on span "Show more" at bounding box center [399, 340] width 31 height 8
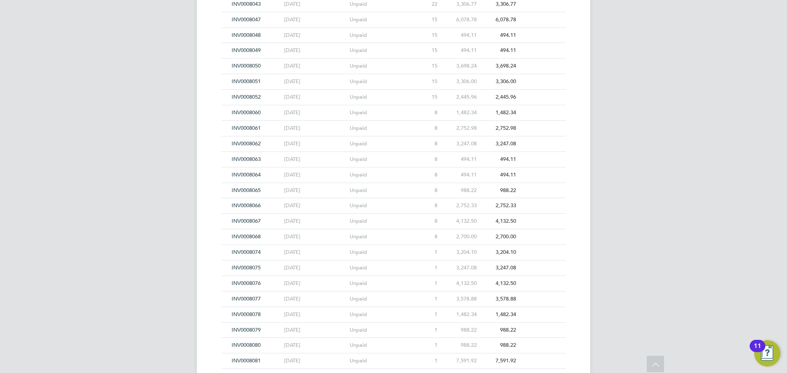
scroll to position [8674, 0]
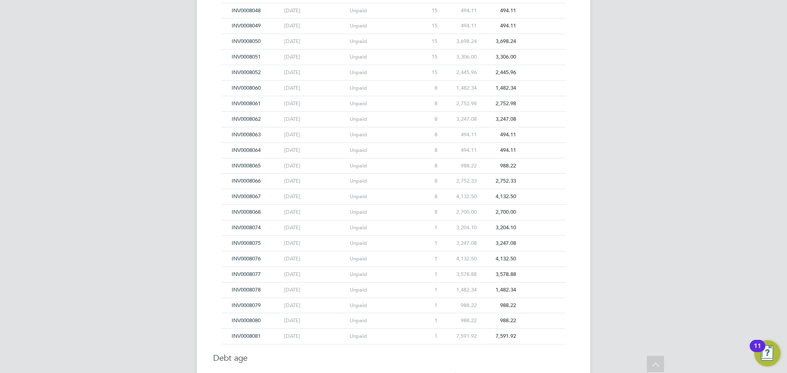
click at [238, 211] on span "INV0008068" at bounding box center [245, 212] width 29 height 7
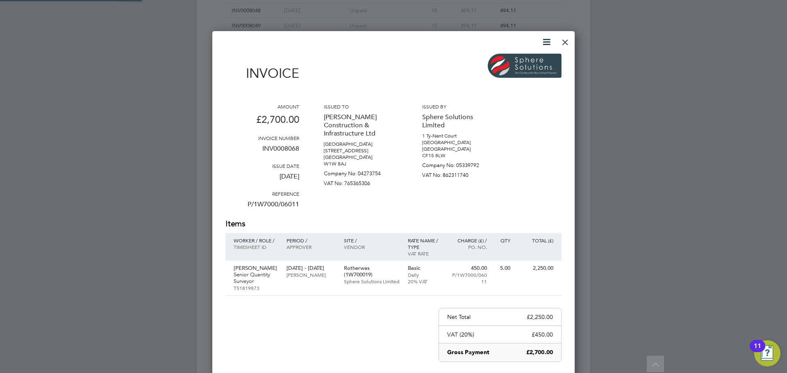
scroll to position [435, 363]
click at [567, 44] on div at bounding box center [565, 40] width 15 height 15
